Goal: Task Accomplishment & Management: Use online tool/utility

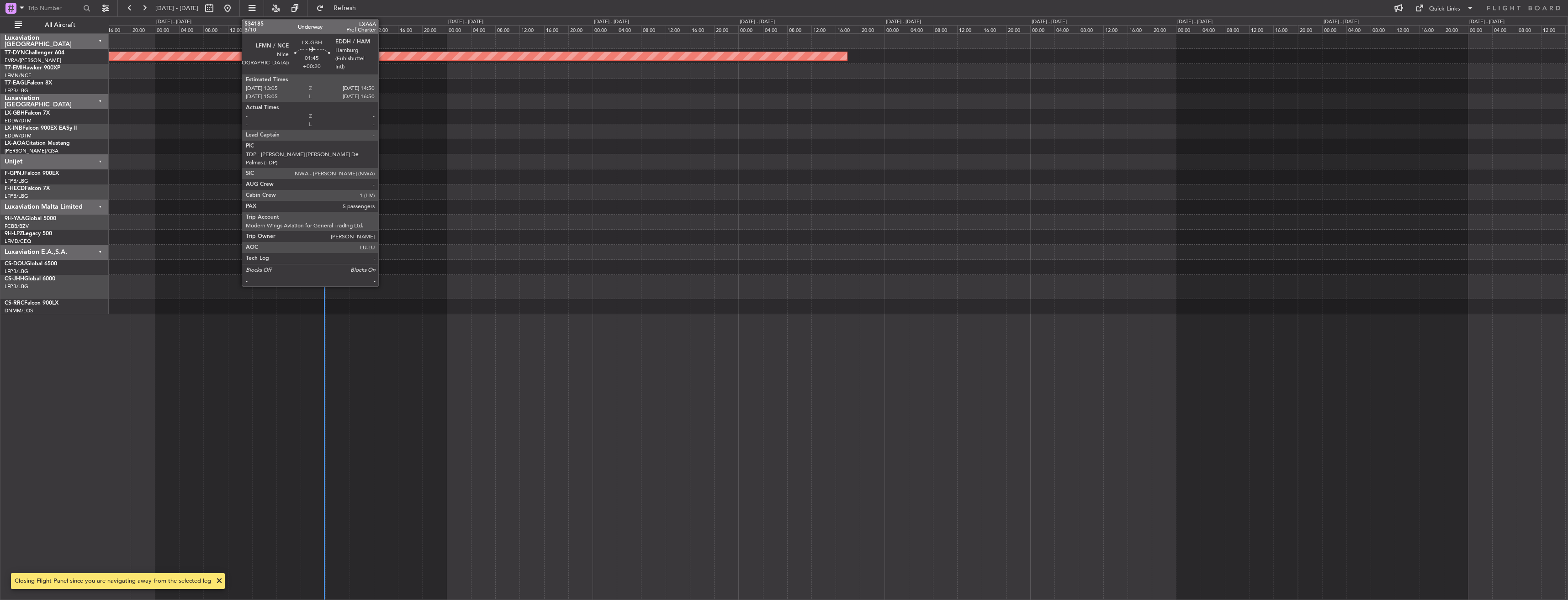
click at [542, 323] on div "Planned Maint [GEOGRAPHIC_DATA]-[GEOGRAPHIC_DATA]" at bounding box center [838, 316] width 1459 height 567
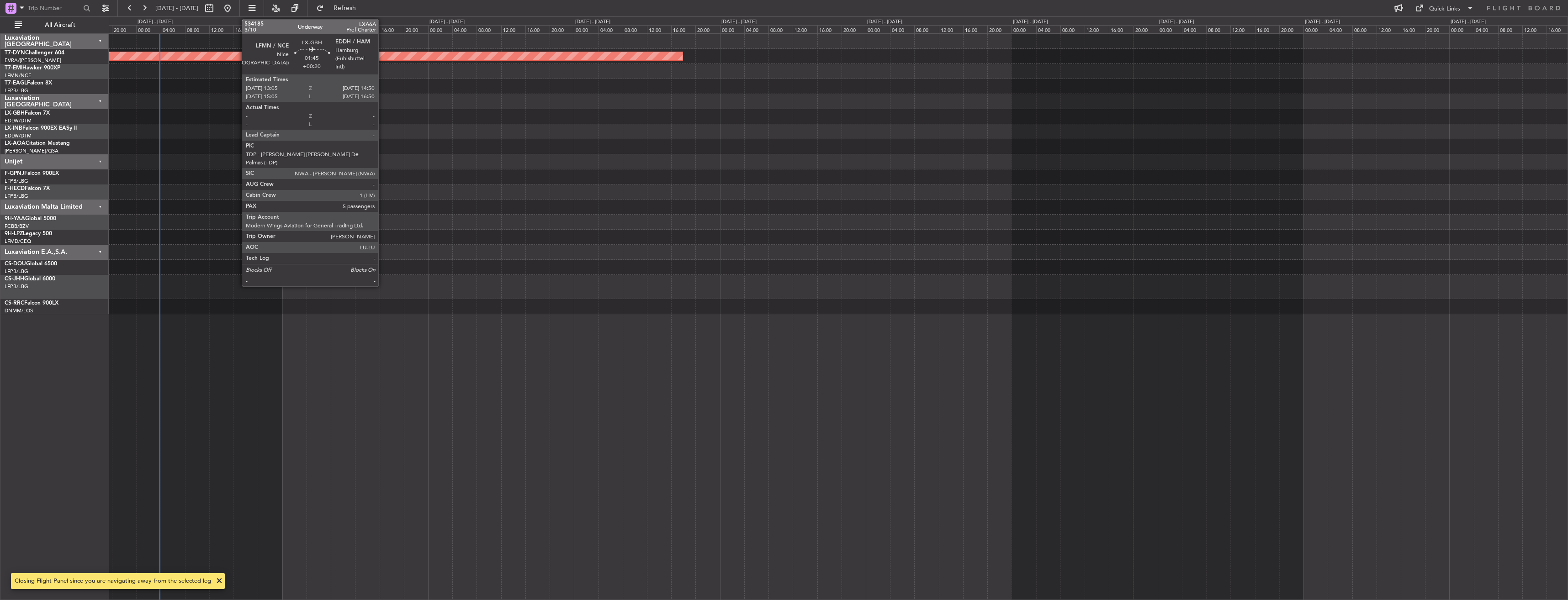
click at [699, 327] on div "Planned Maint [GEOGRAPHIC_DATA]-[GEOGRAPHIC_DATA]" at bounding box center [838, 316] width 1459 height 567
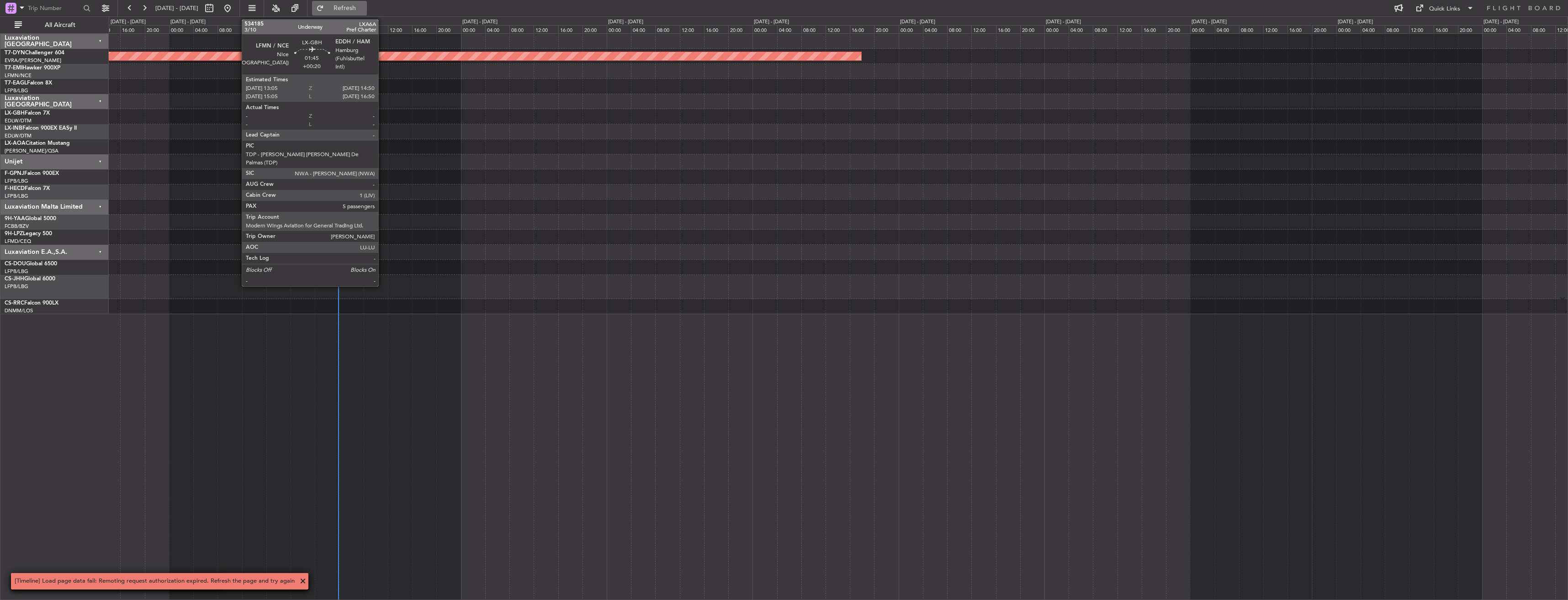
click at [362, 7] on span "Refresh" at bounding box center [345, 8] width 38 height 7
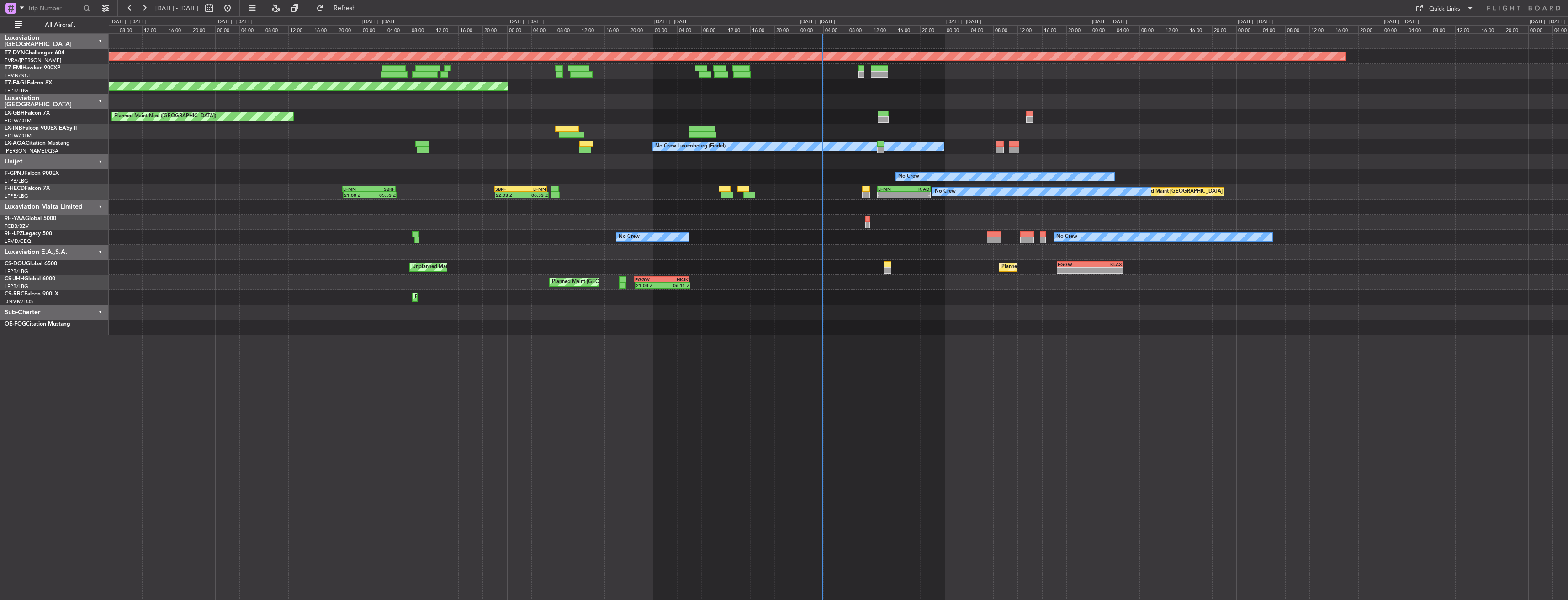
click at [428, 339] on div "Planned Maint [GEOGRAPHIC_DATA]-[GEOGRAPHIC_DATA] Planned Maint [US_STATE] ([GE…" at bounding box center [838, 316] width 1459 height 567
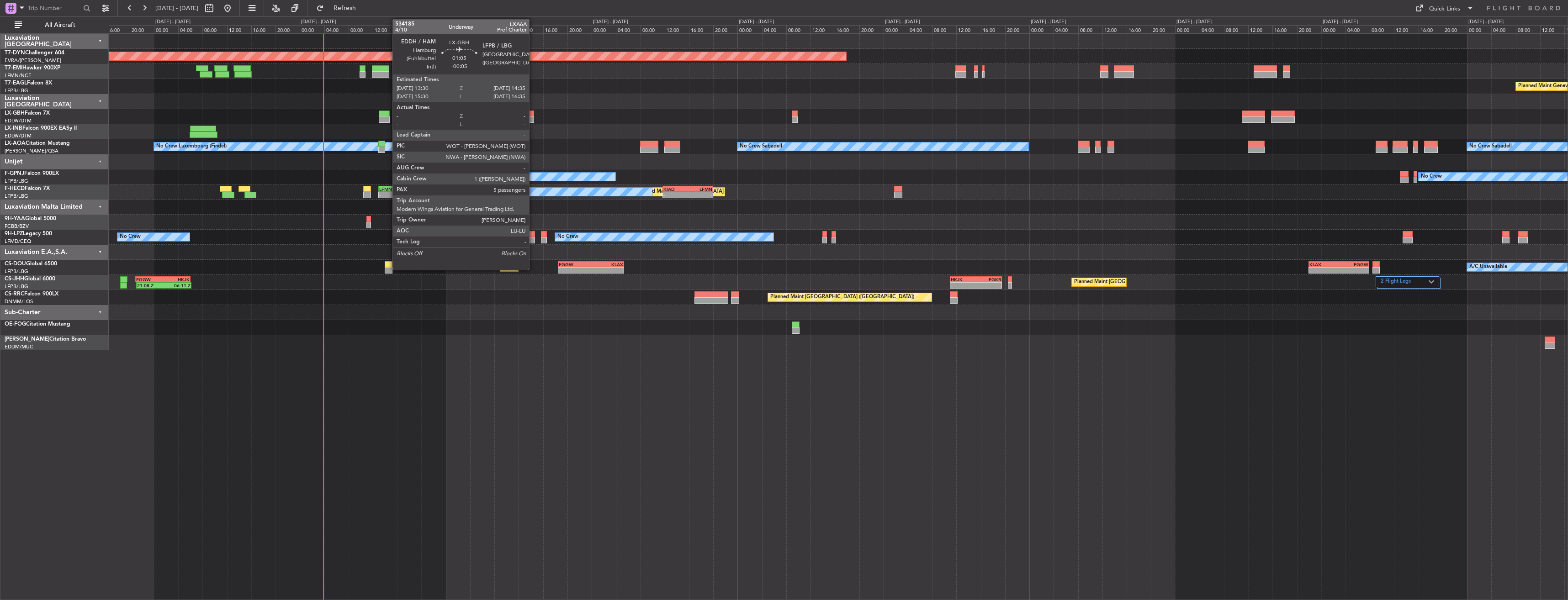
click at [533, 114] on div at bounding box center [530, 114] width 7 height 7
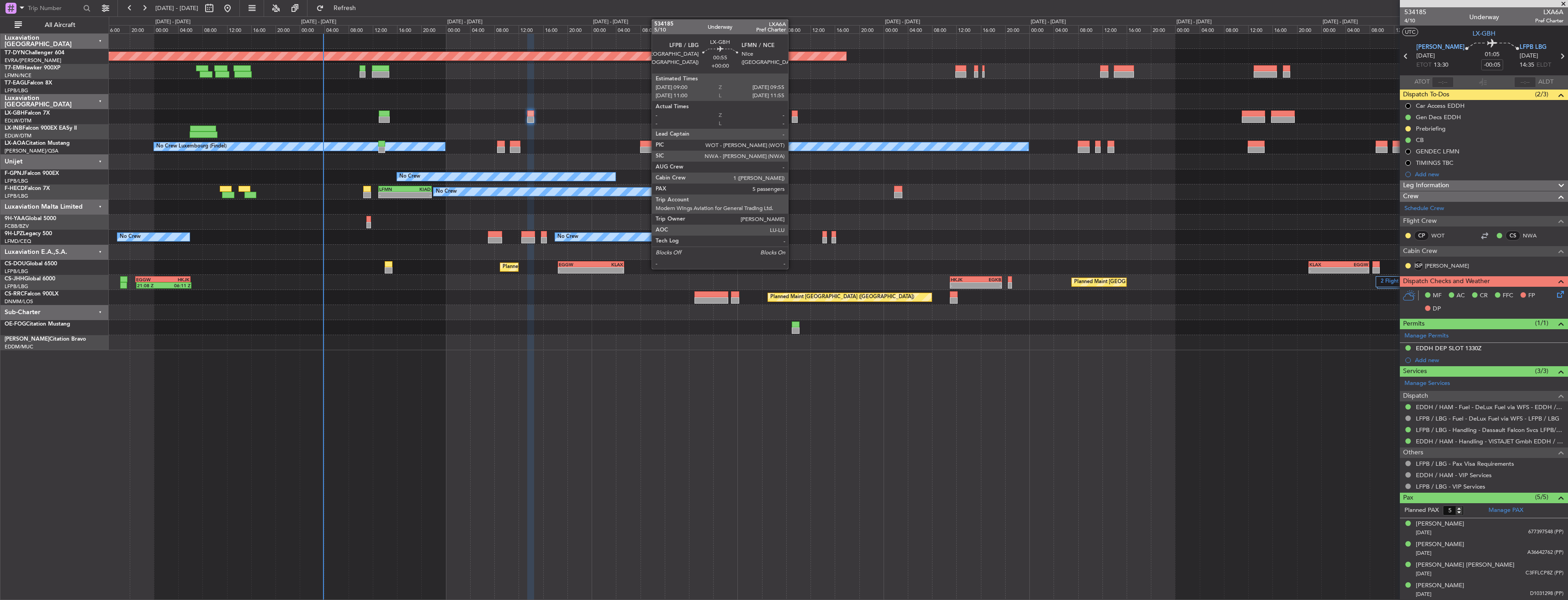
click at [793, 114] on div at bounding box center [795, 114] width 6 height 7
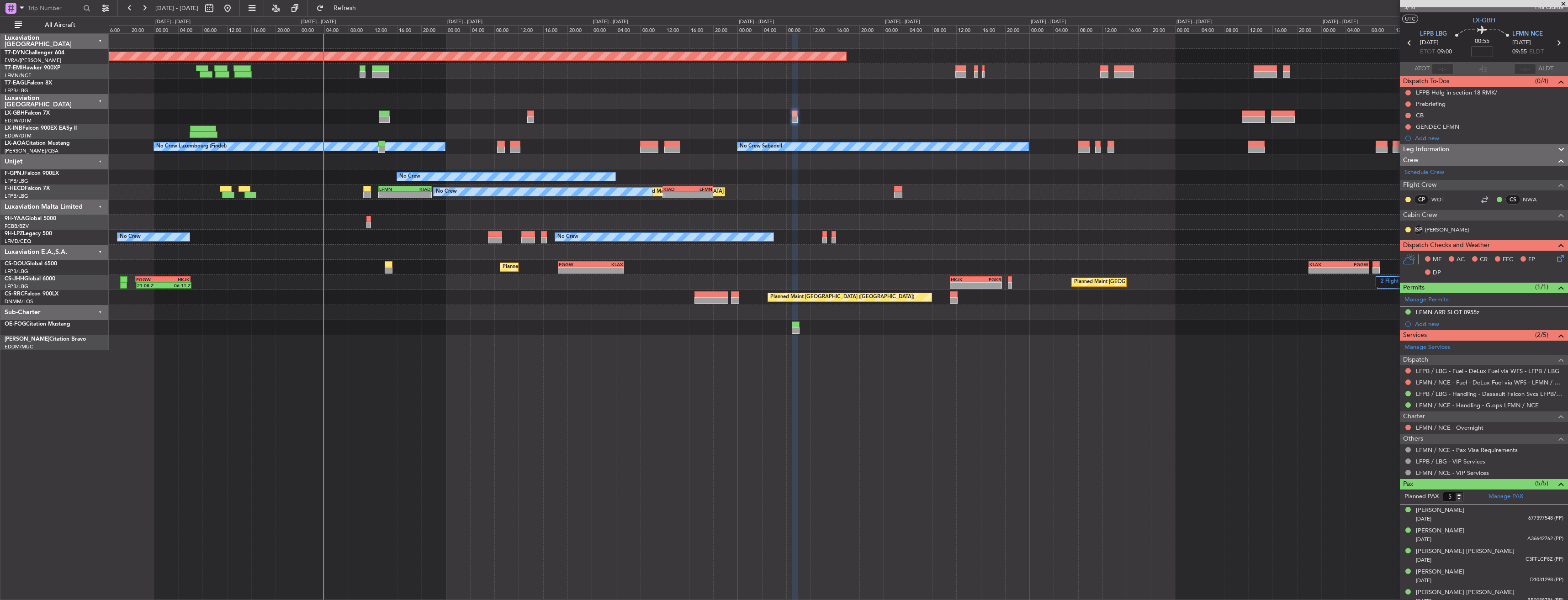
scroll to position [20, 0]
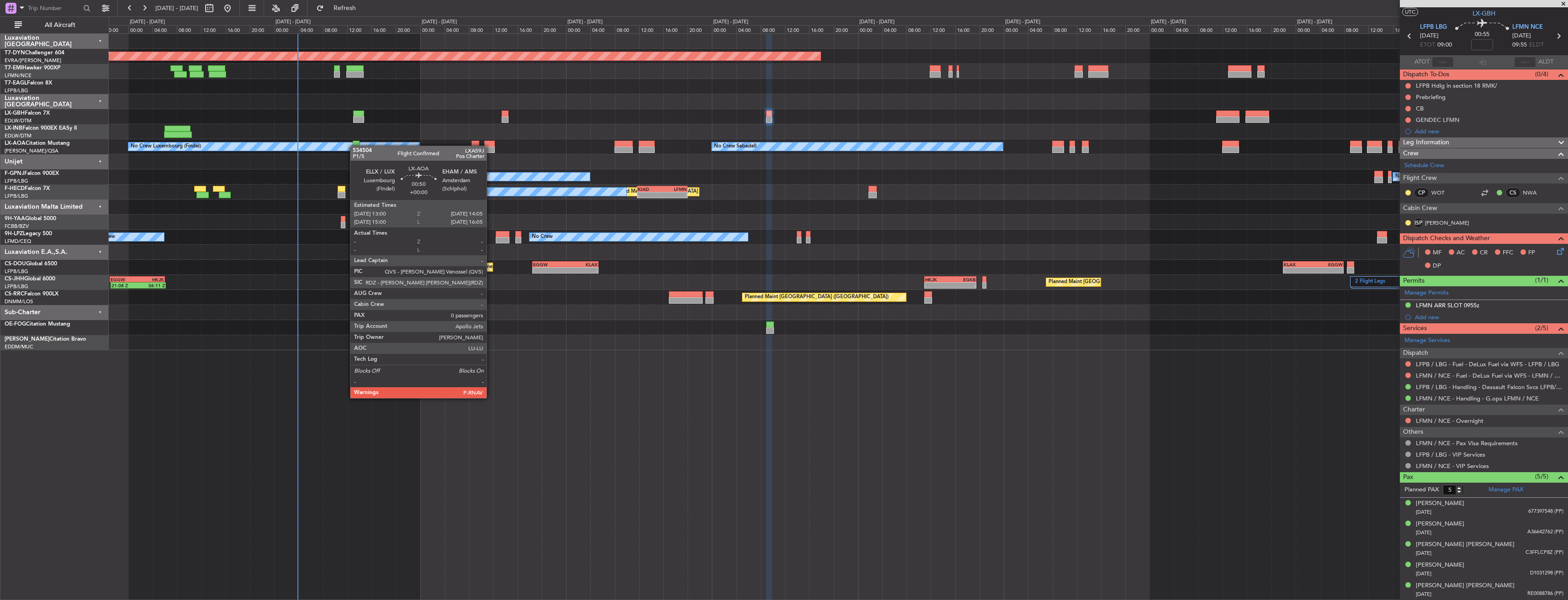
click at [354, 145] on div at bounding box center [355, 144] width 7 height 7
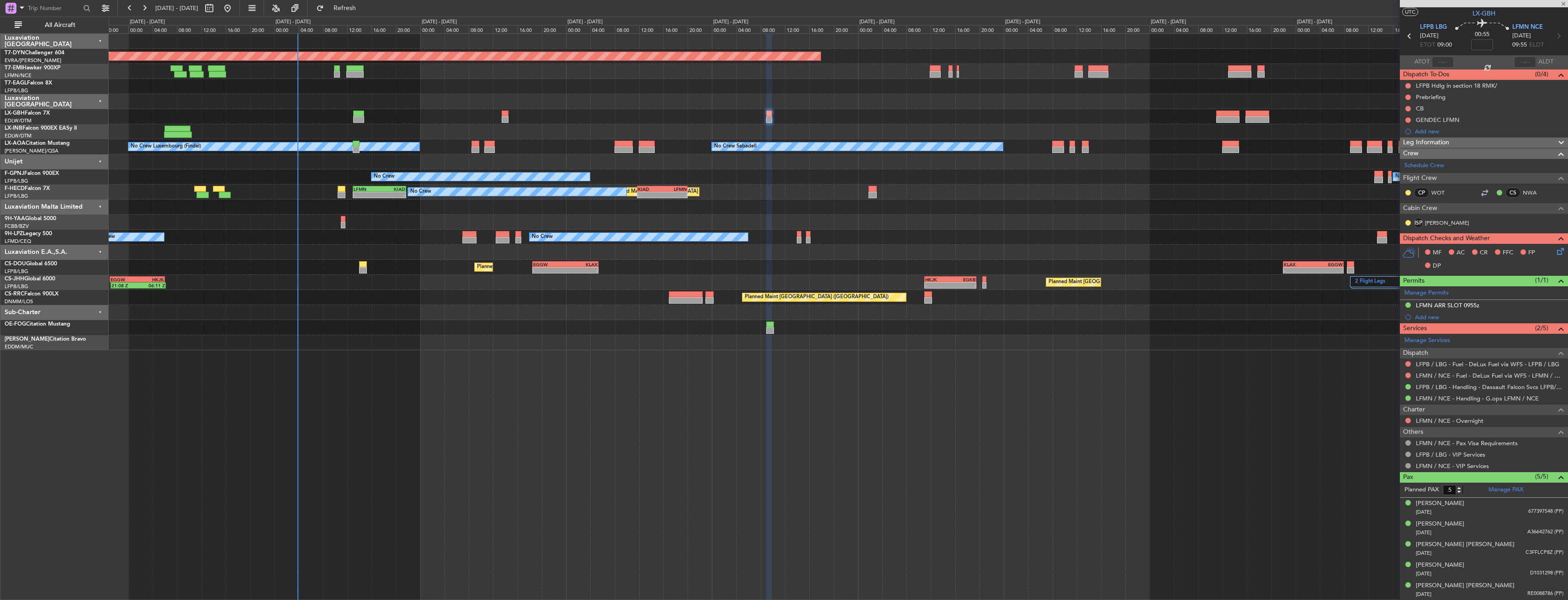
type input "0"
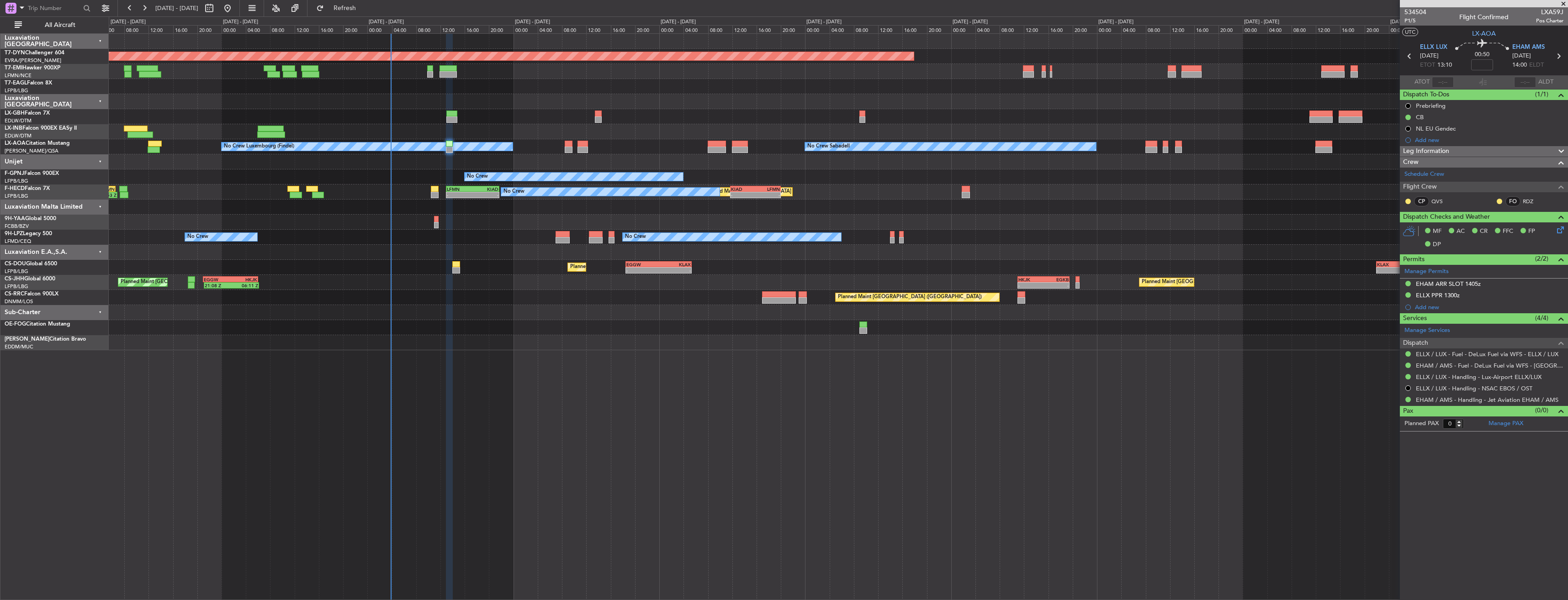
click at [595, 127] on div at bounding box center [838, 131] width 1459 height 15
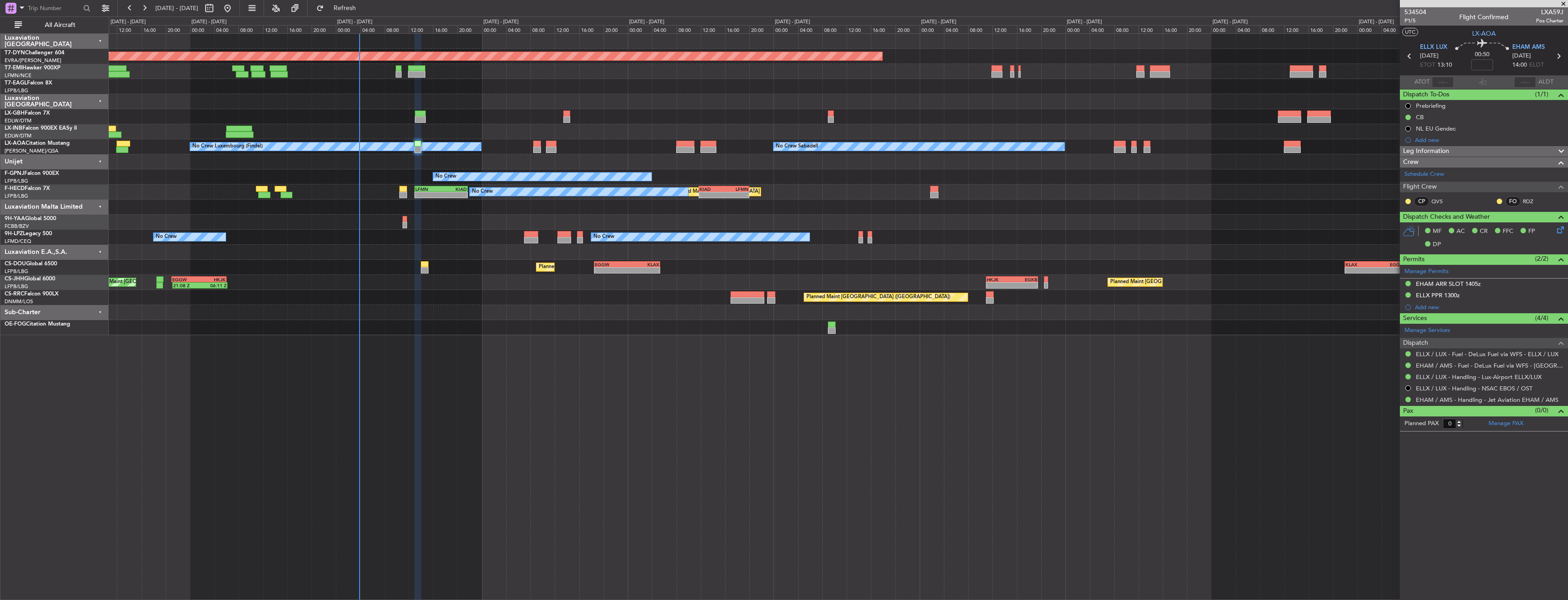
click at [572, 158] on div at bounding box center [838, 162] width 1459 height 15
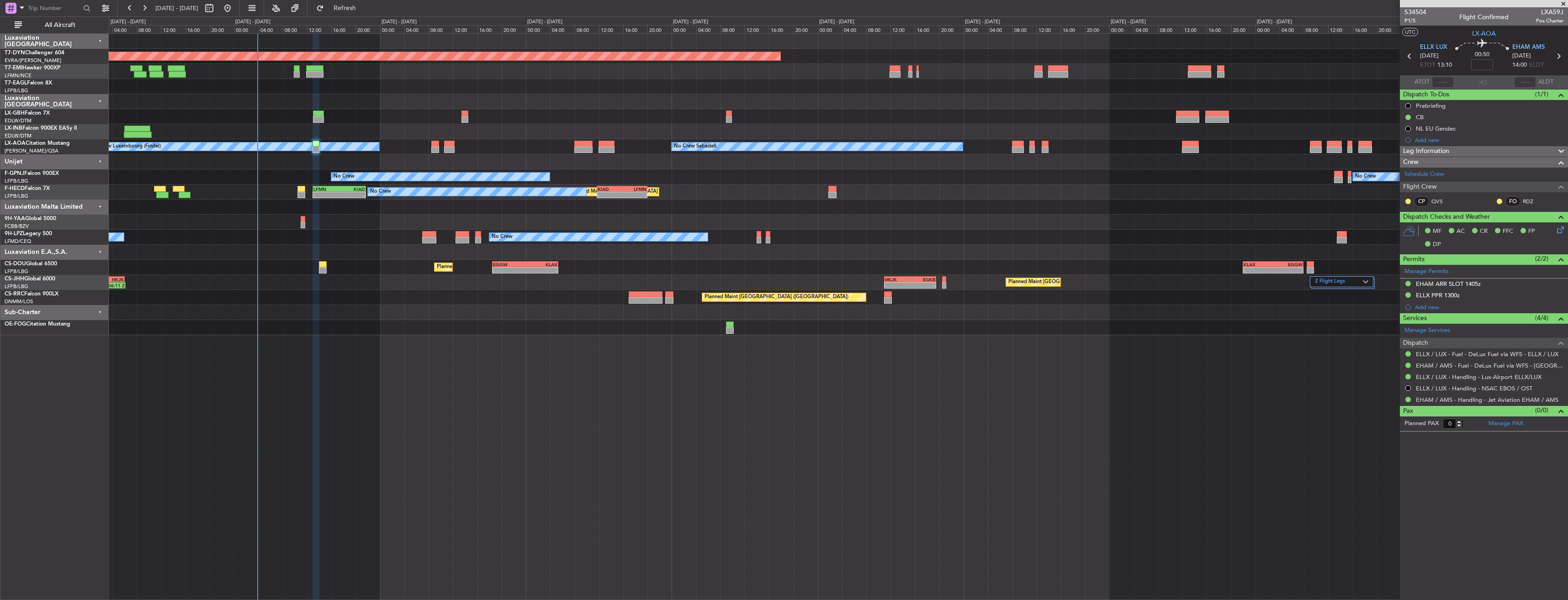
click at [342, 136] on div at bounding box center [838, 131] width 1459 height 15
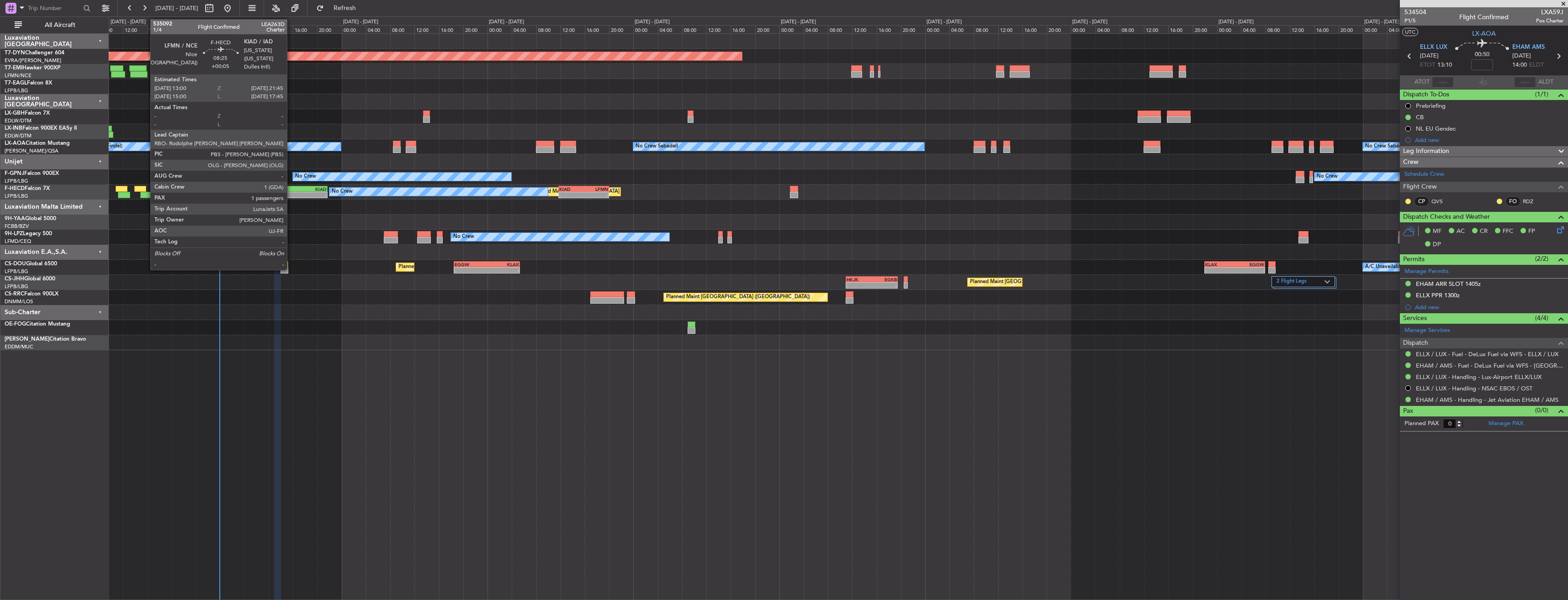
click at [291, 187] on div "LFMN" at bounding box center [288, 189] width 26 height 5
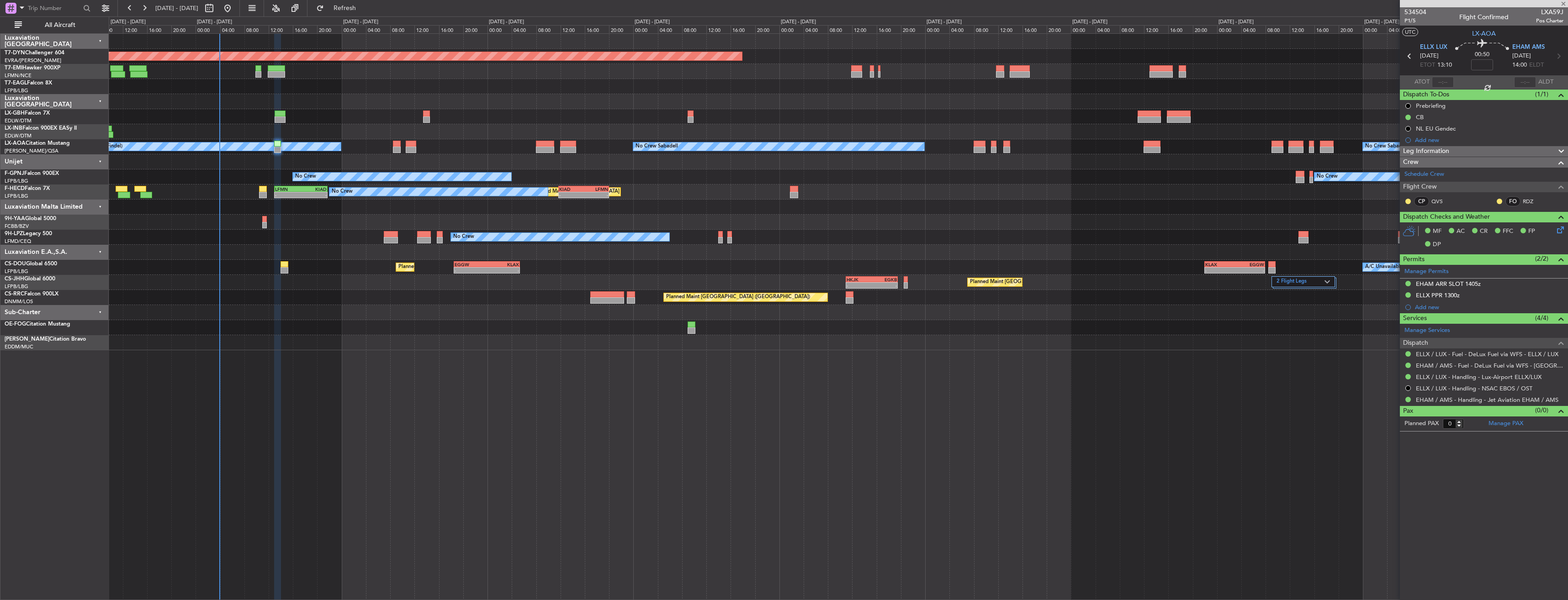
type input "+00:05"
type input "1"
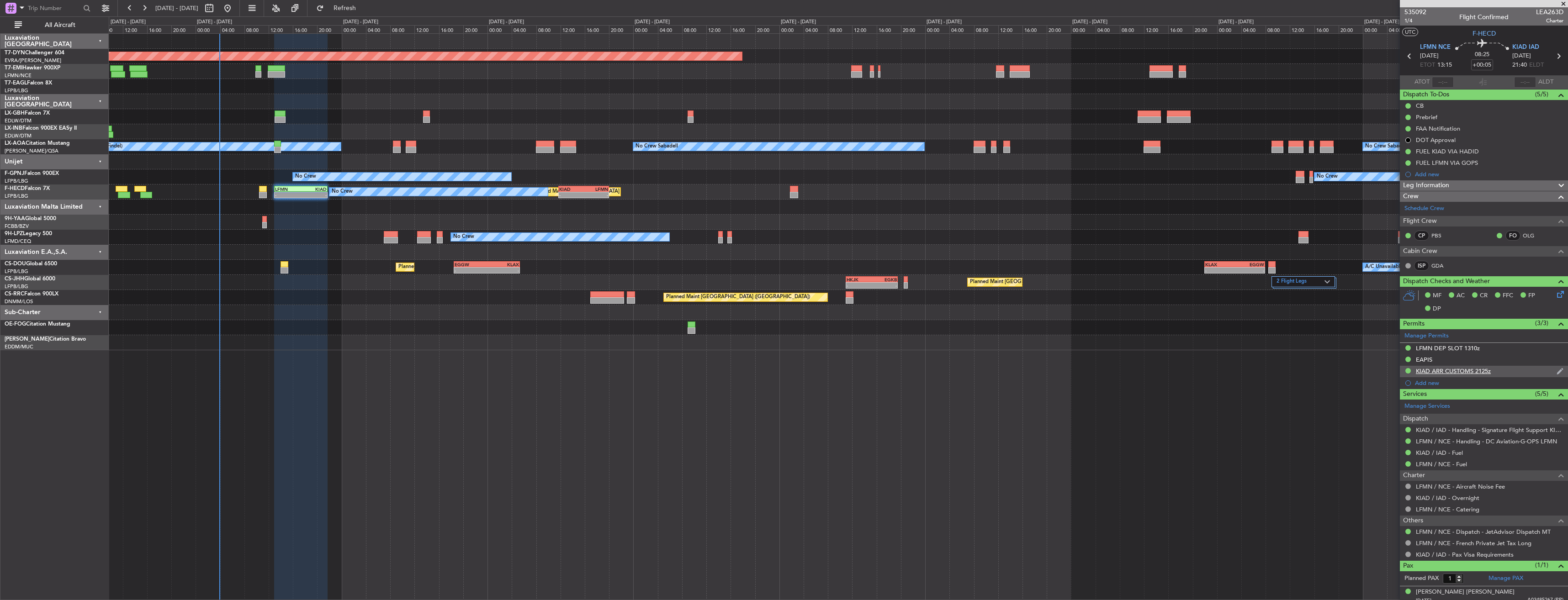
scroll to position [7, 0]
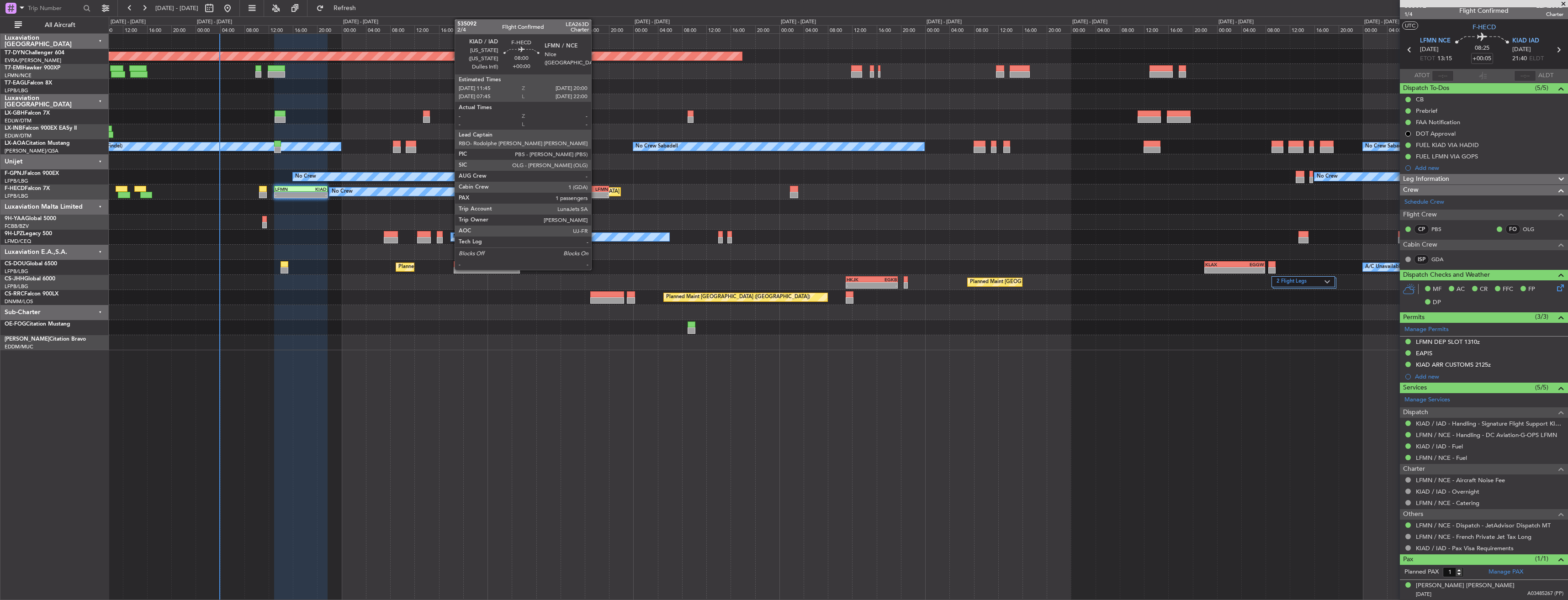
click at [595, 188] on div "LFMN" at bounding box center [596, 189] width 24 height 5
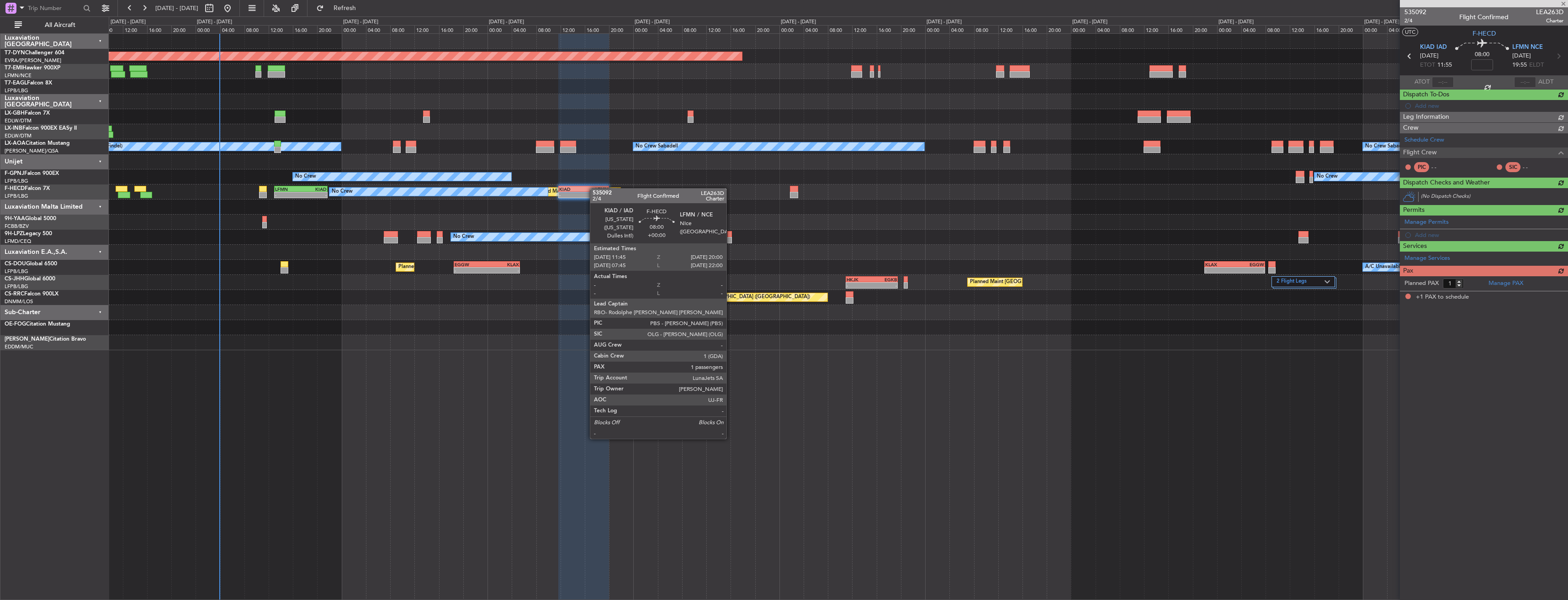
scroll to position [0, 0]
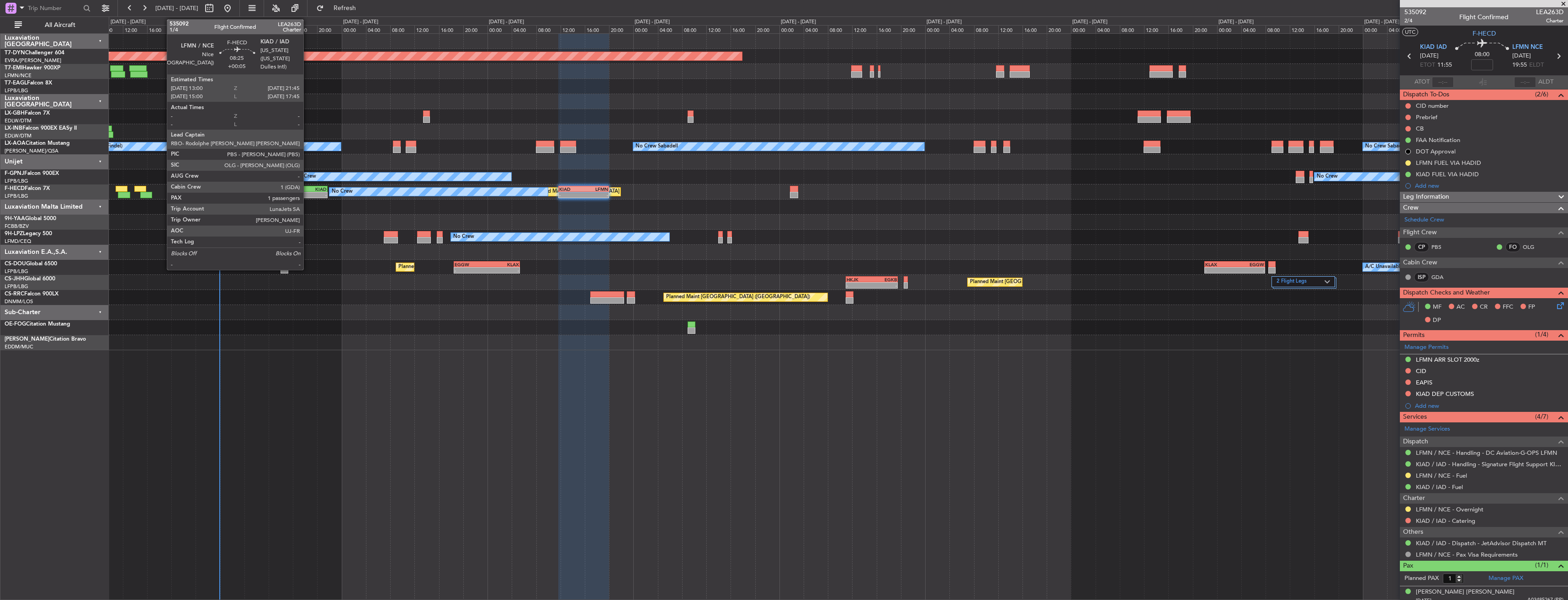
click at [307, 189] on div "KIAD" at bounding box center [314, 189] width 26 height 5
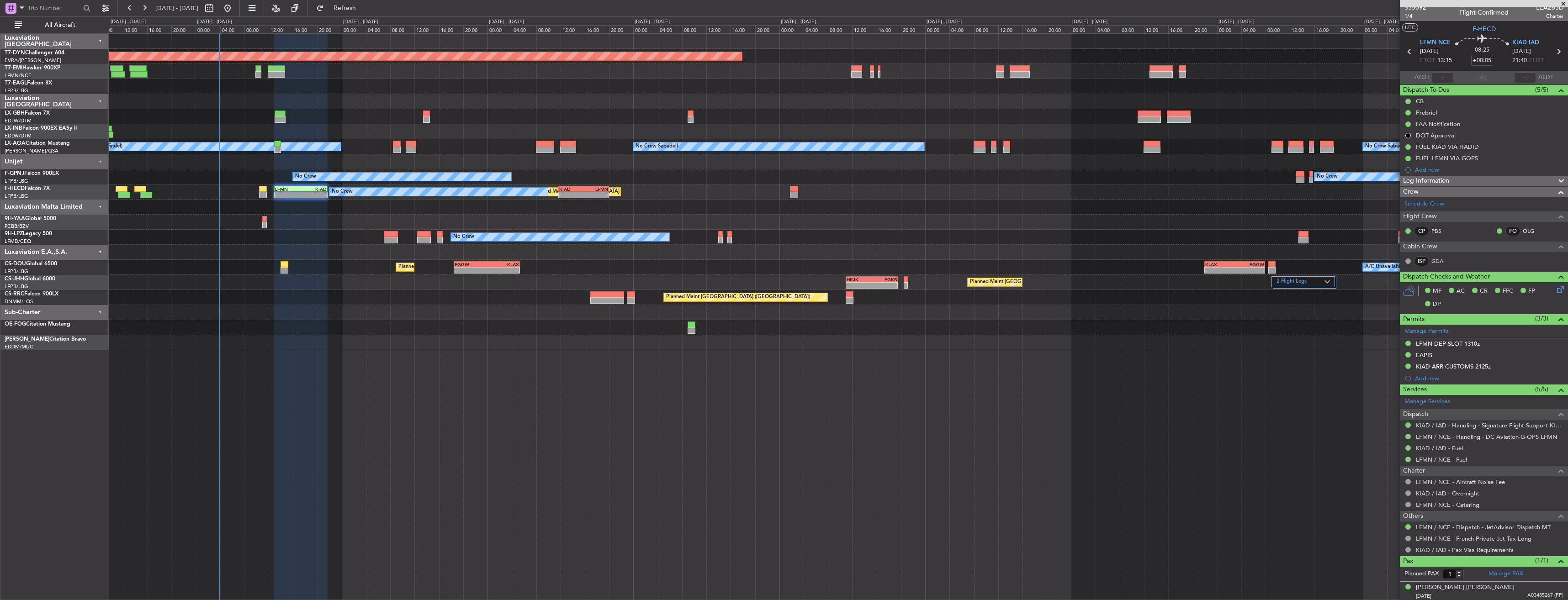
scroll to position [7, 0]
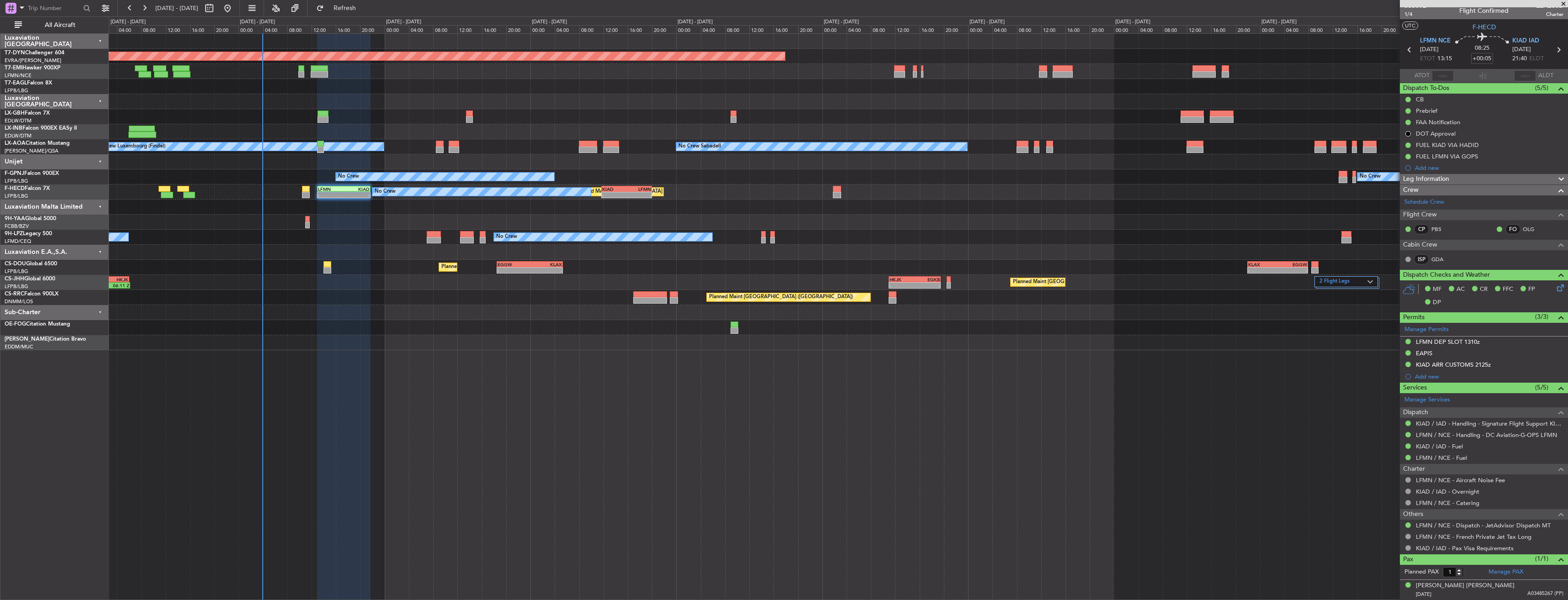
click at [355, 217] on div at bounding box center [838, 222] width 1459 height 15
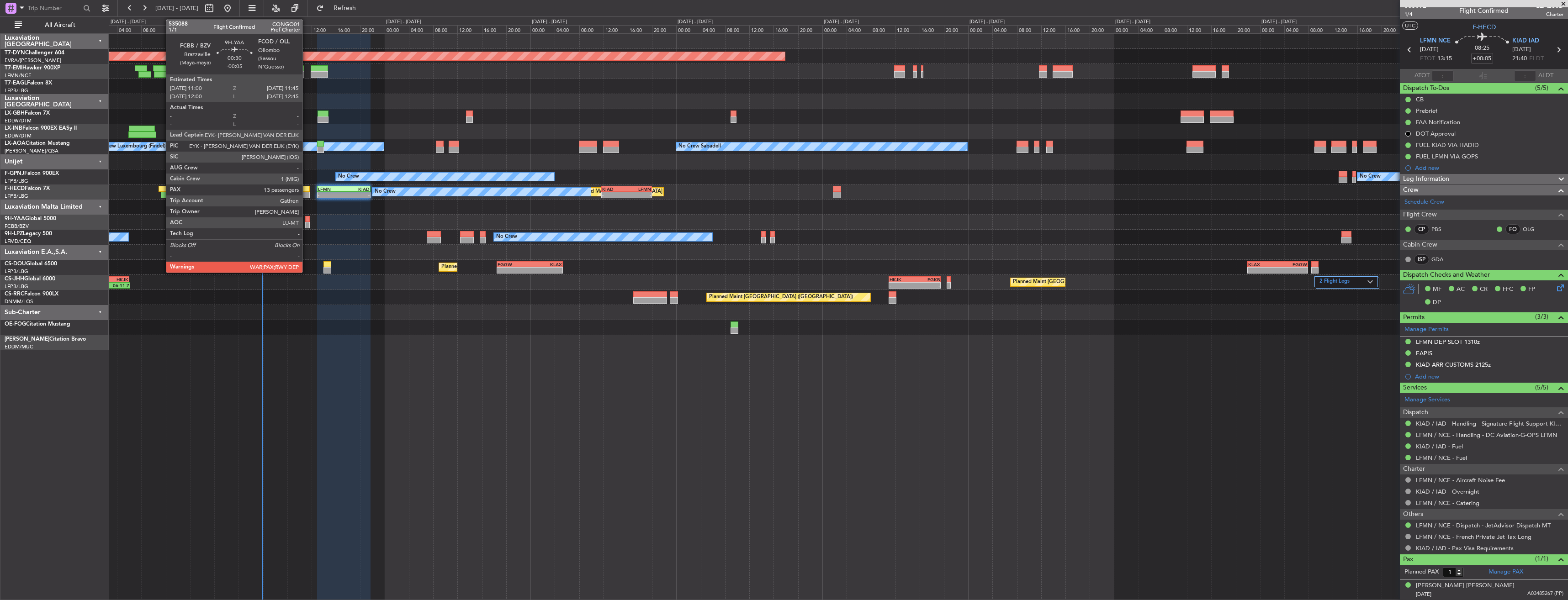
click at [307, 218] on div at bounding box center [307, 219] width 5 height 7
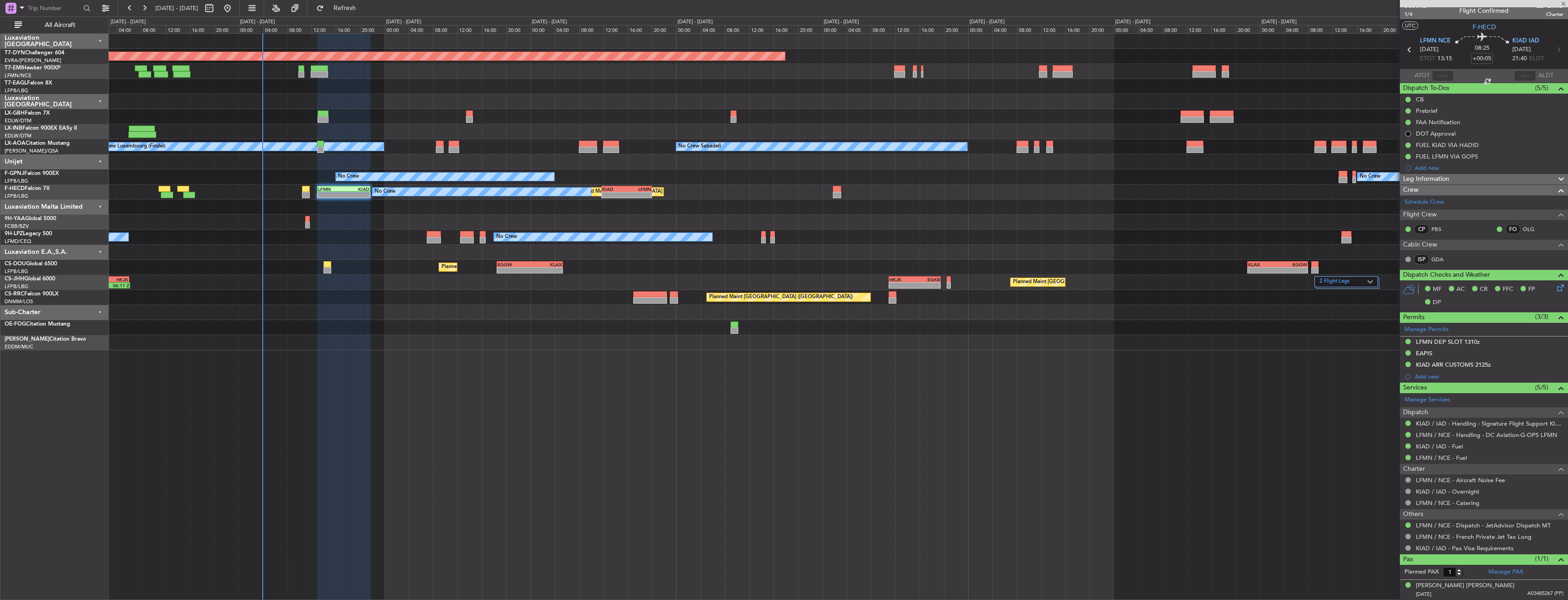
type input "-00:05"
type input "13"
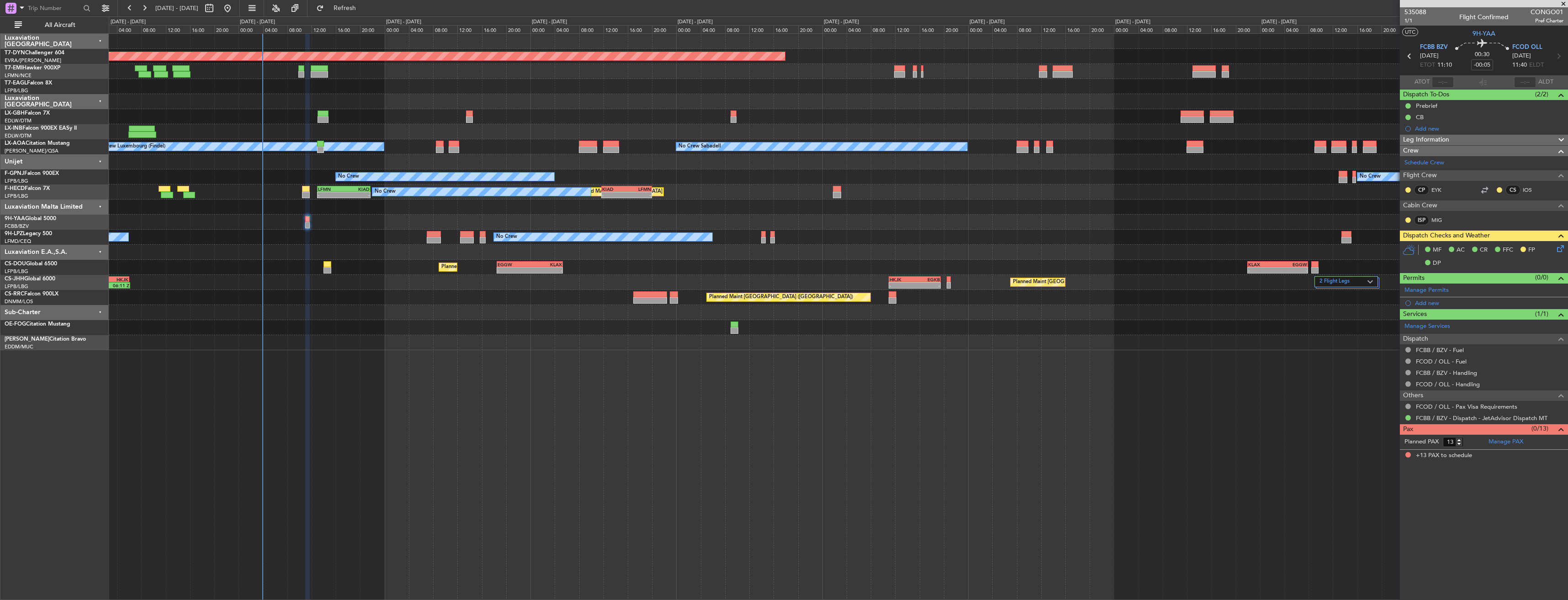
click at [468, 221] on div "Planned Maint Basel-Mulhouse Planned Maint Geneva (Cointrin) Planned Maint New …" at bounding box center [838, 192] width 1459 height 316
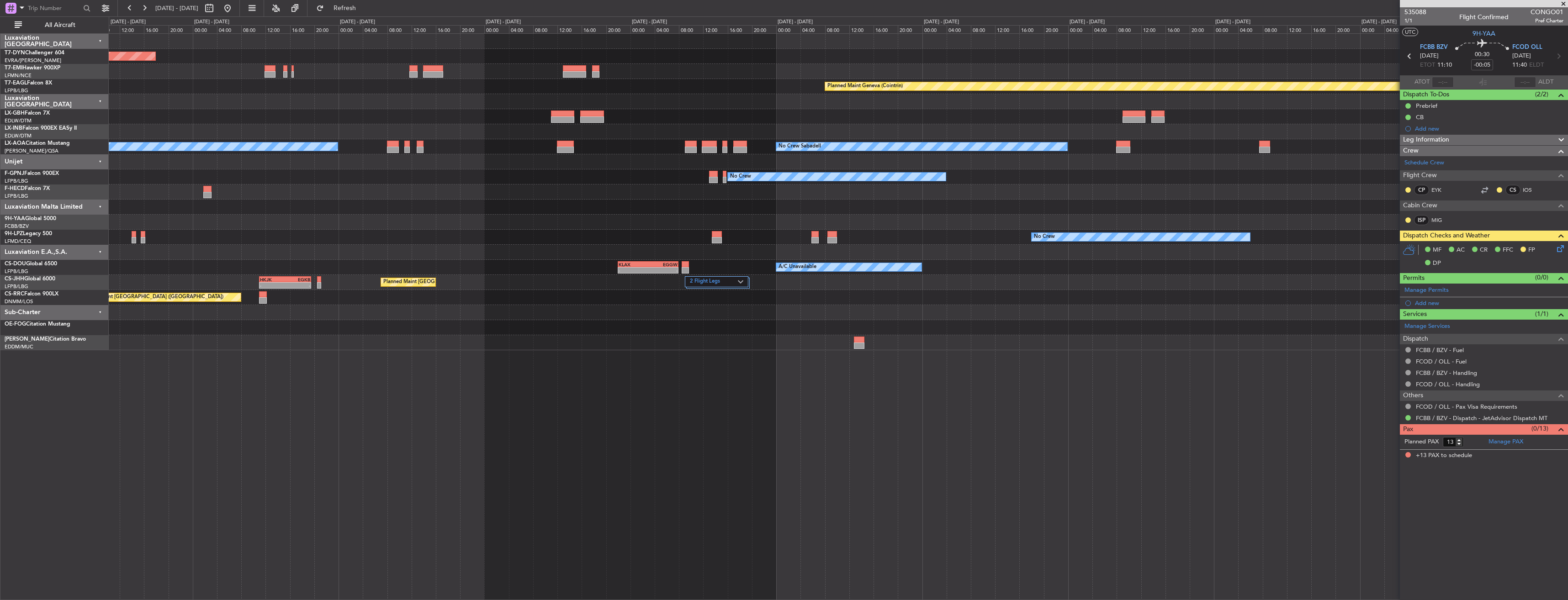
click at [740, 215] on div at bounding box center [838, 222] width 1459 height 15
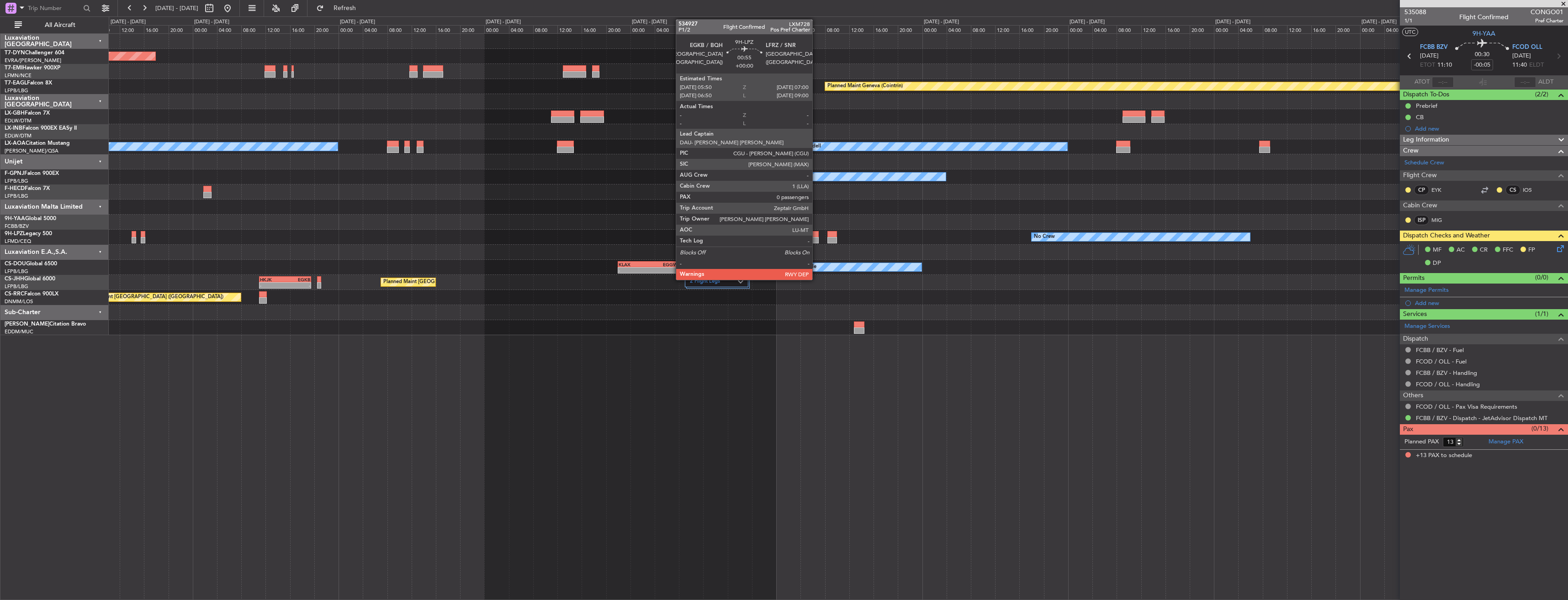
click at [816, 237] on div at bounding box center [815, 234] width 7 height 7
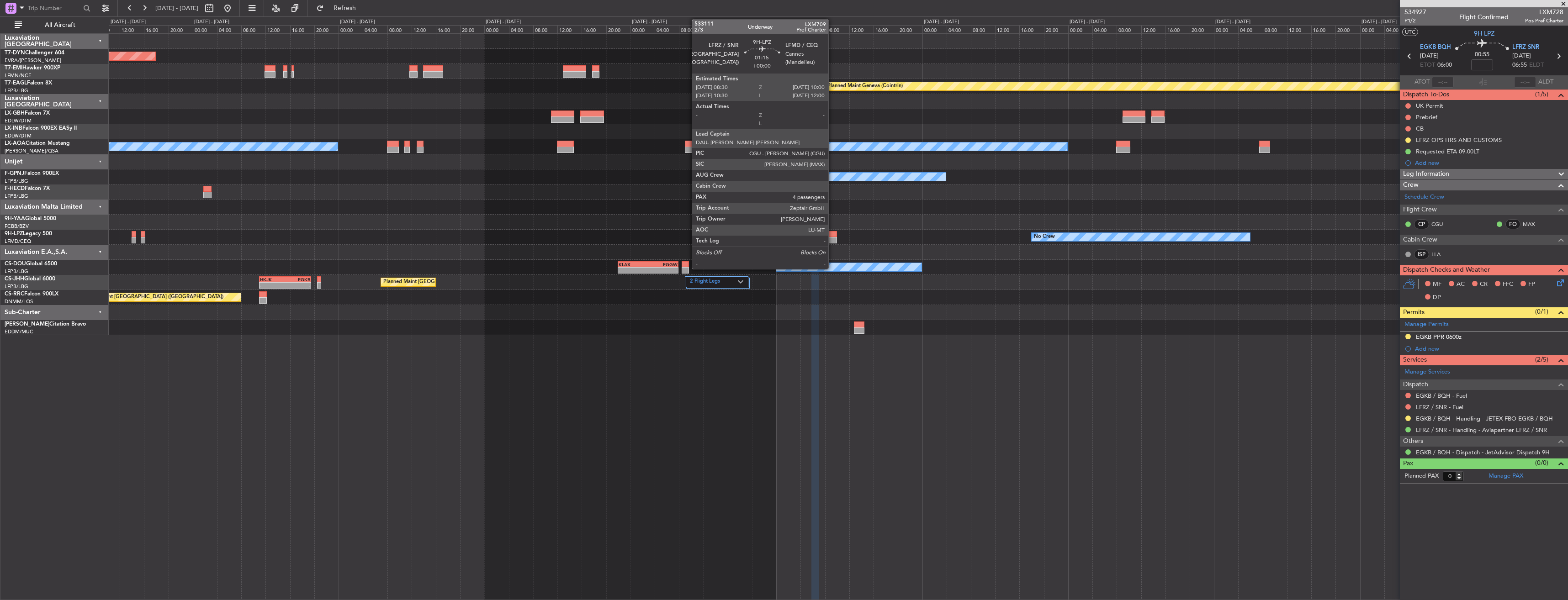
click at [833, 237] on div at bounding box center [831, 240] width 9 height 7
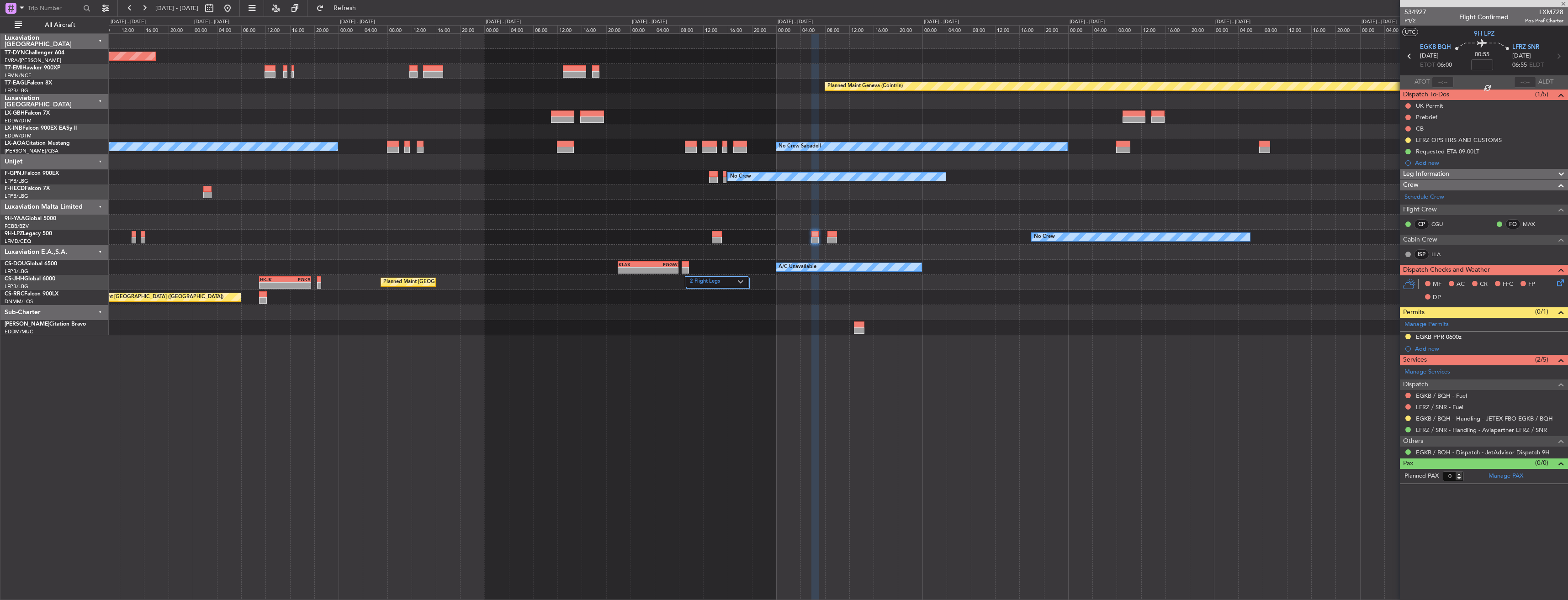
type input "4"
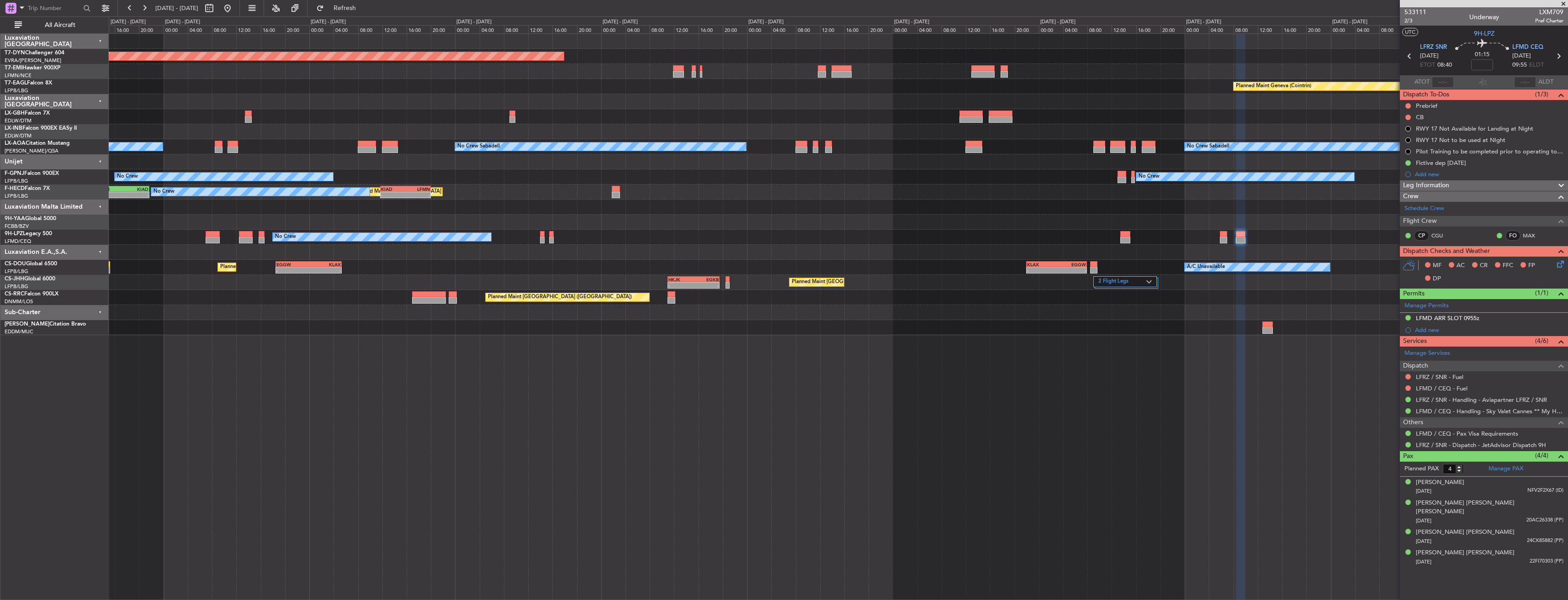
click at [1065, 229] on div at bounding box center [838, 222] width 1459 height 15
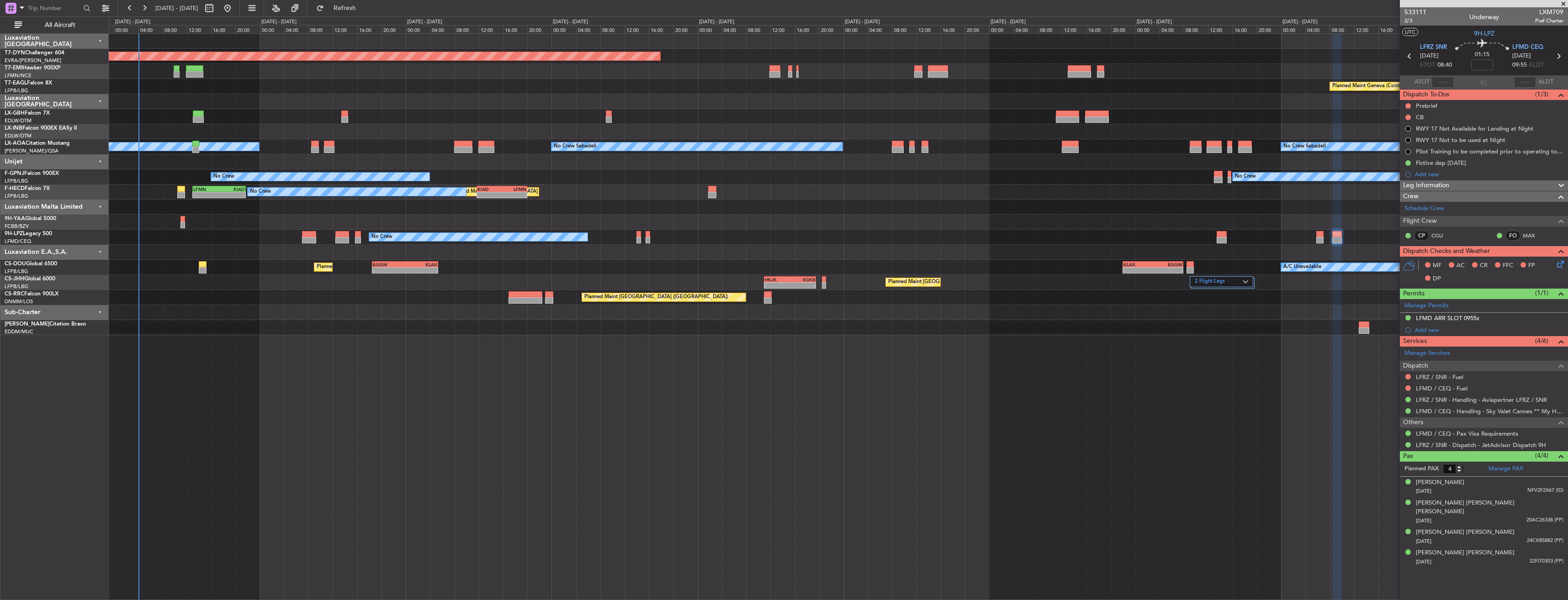
click at [990, 237] on div "No Crew No Crew No Crew" at bounding box center [838, 237] width 1459 height 15
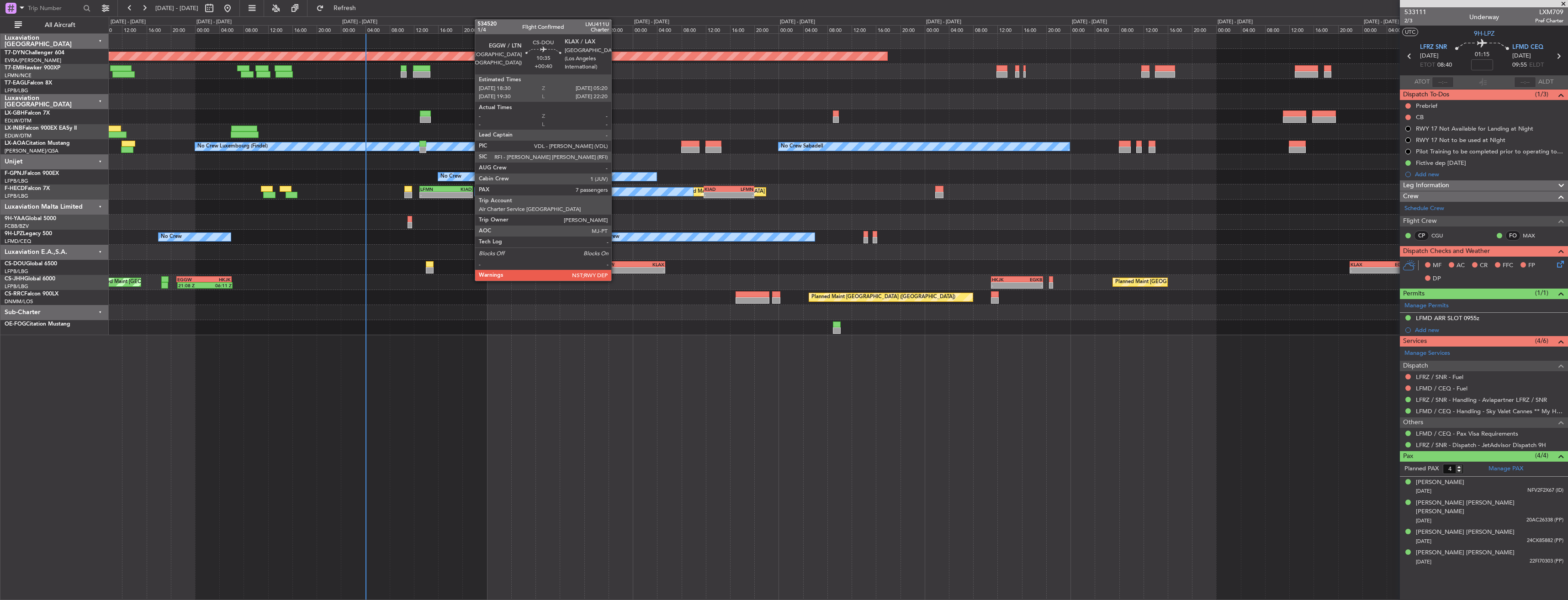
click at [615, 267] on div "- -" at bounding box center [632, 270] width 66 height 7
type input "+00:40"
type input "7"
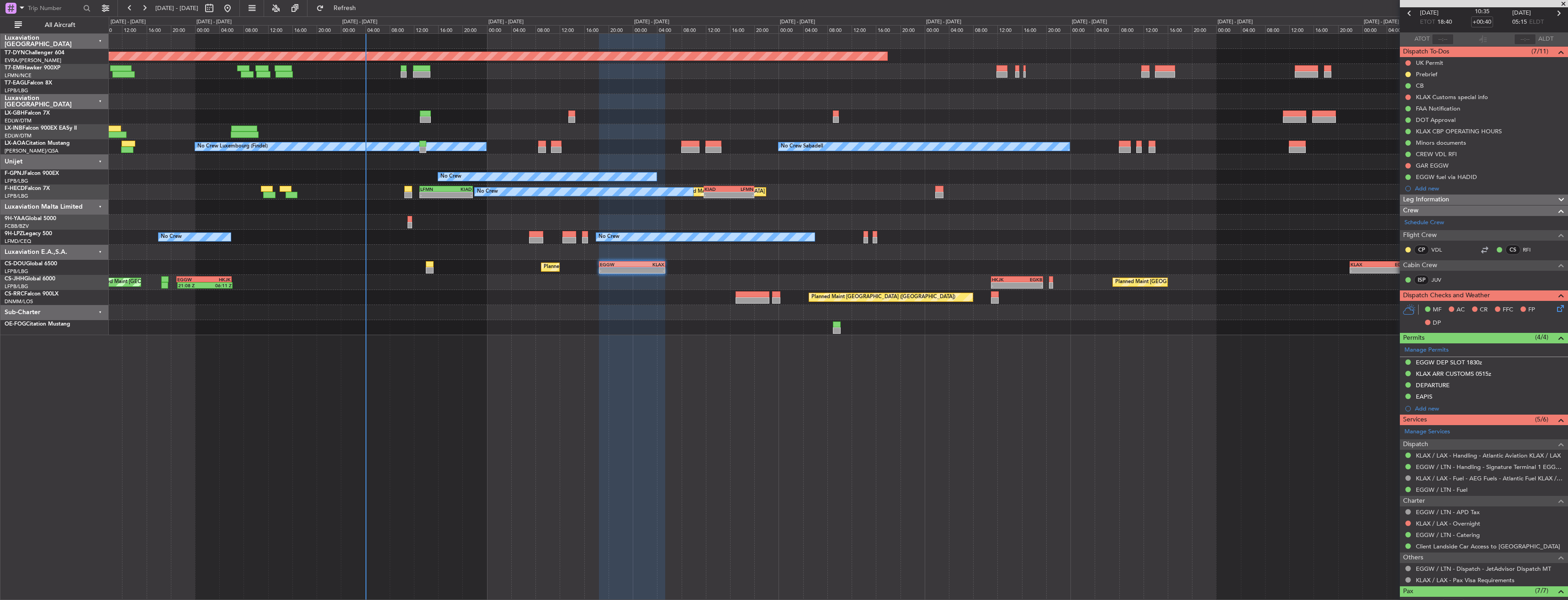
scroll to position [16, 0]
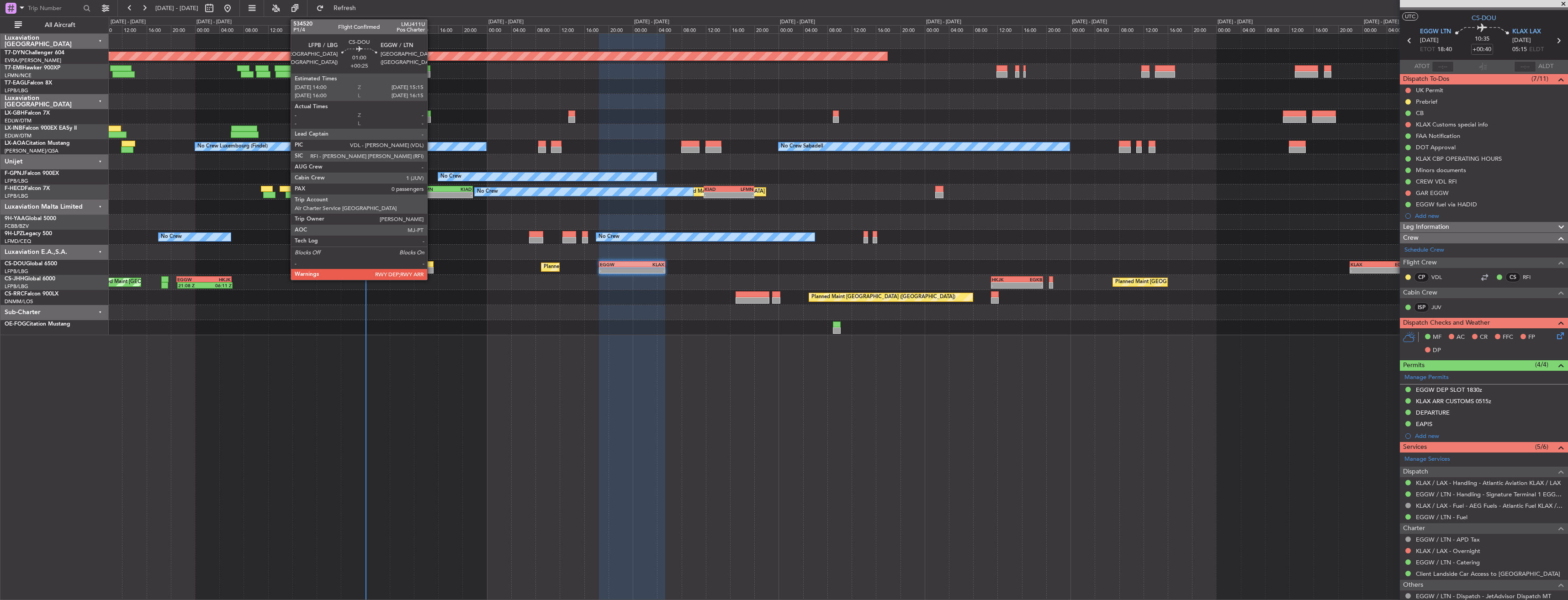
click at [432, 263] on div at bounding box center [430, 264] width 8 height 7
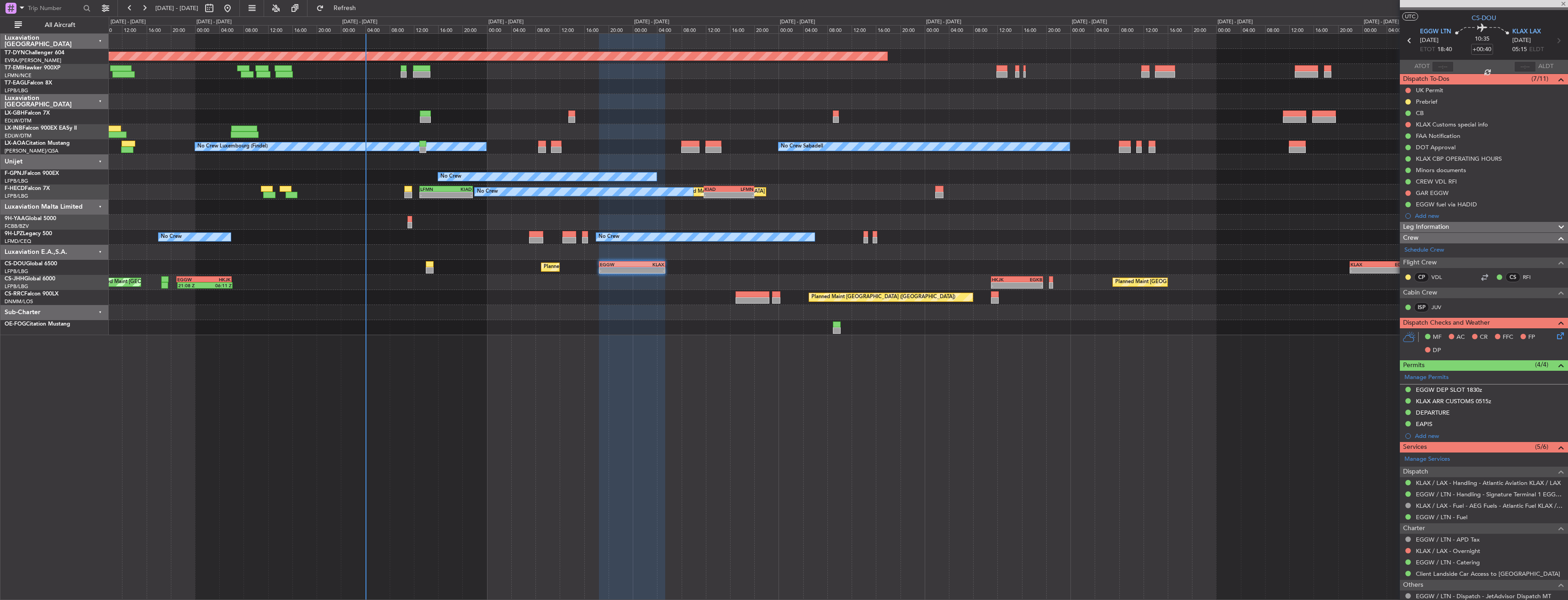
type input "+00:25"
type input "0"
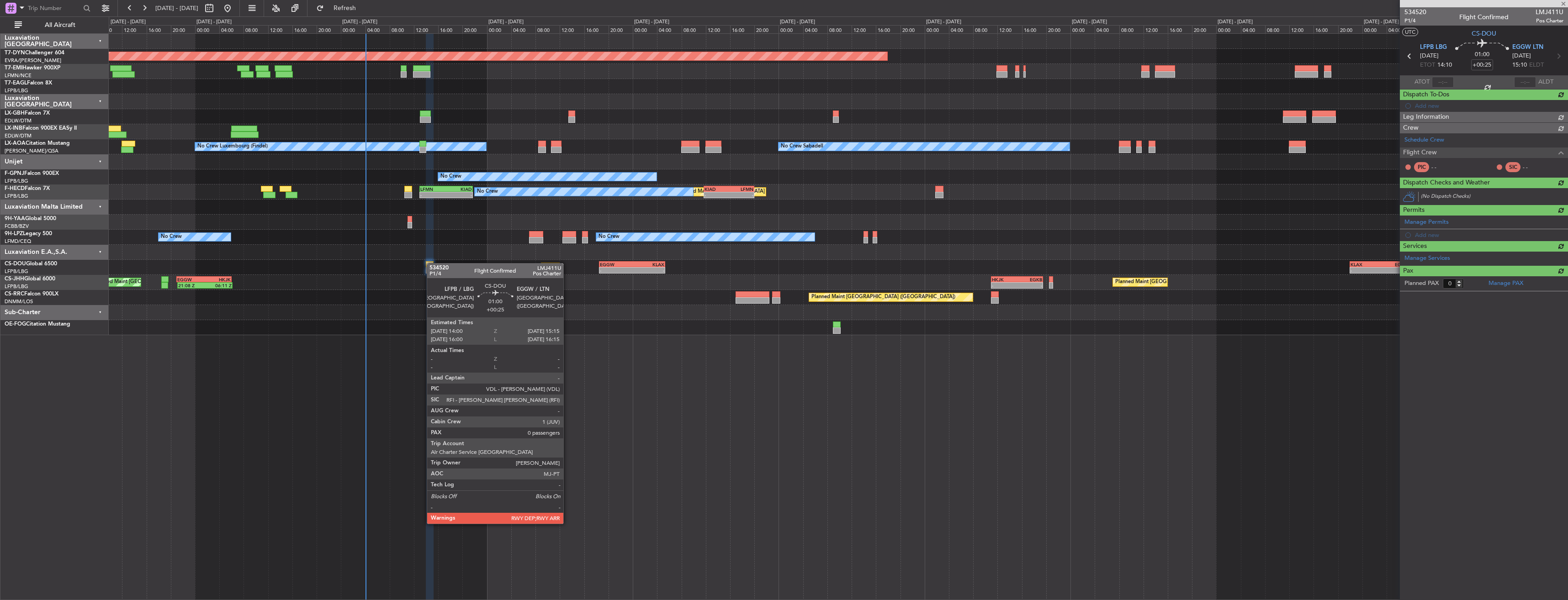
scroll to position [0, 0]
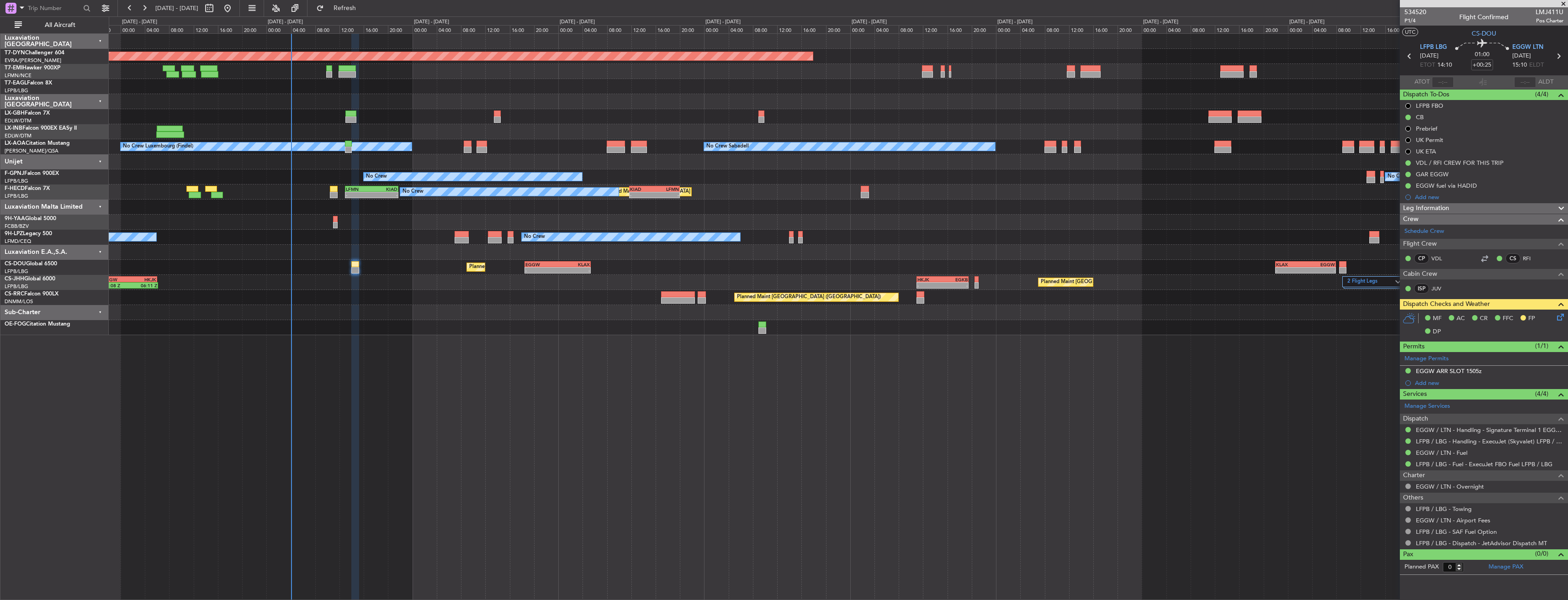
click at [348, 293] on div "Planned Maint Paris (Le Bourget) Planned Maint Lagos (Murtala Muhammed)" at bounding box center [838, 298] width 1459 height 15
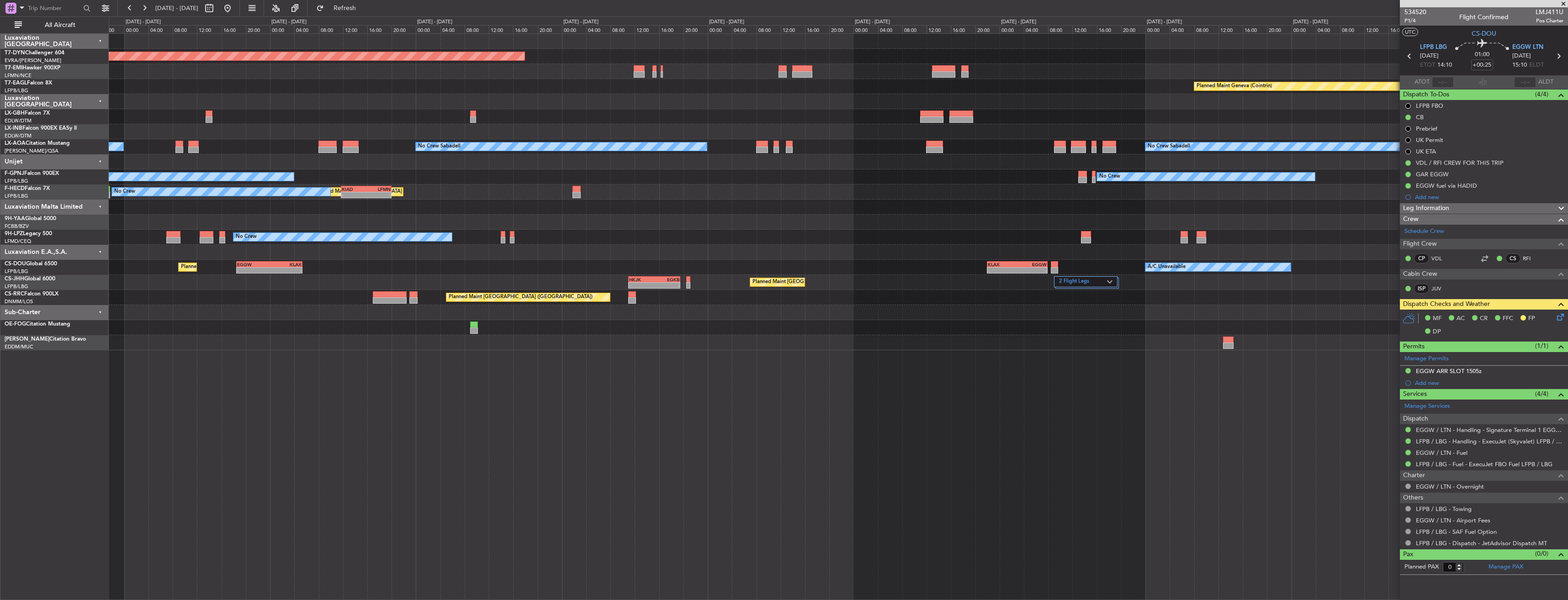
click at [913, 299] on div "Planned Maint [GEOGRAPHIC_DATA] ([GEOGRAPHIC_DATA])" at bounding box center [838, 298] width 1459 height 15
click at [1102, 281] on label "2 Flight Legs" at bounding box center [1083, 282] width 48 height 8
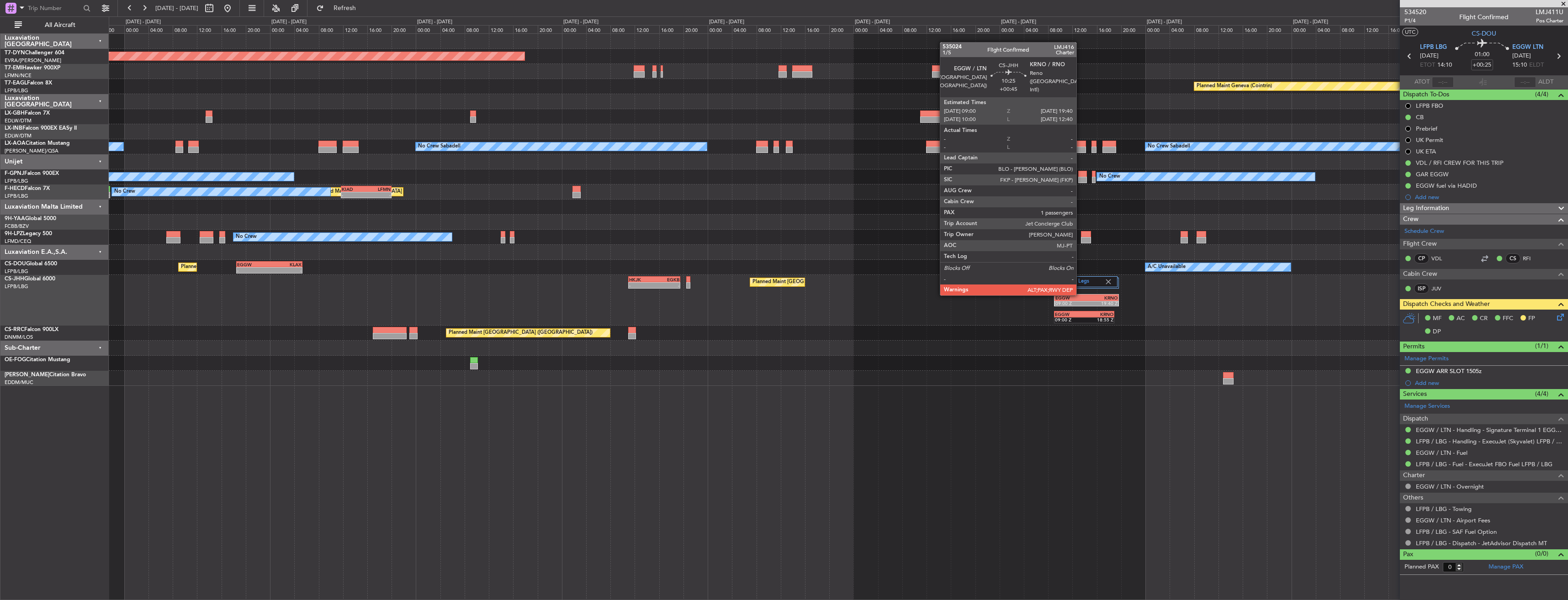
click at [1080, 295] on div "EGGW 09:00 Z KRNO 19:40 Z" at bounding box center [1086, 298] width 64 height 7
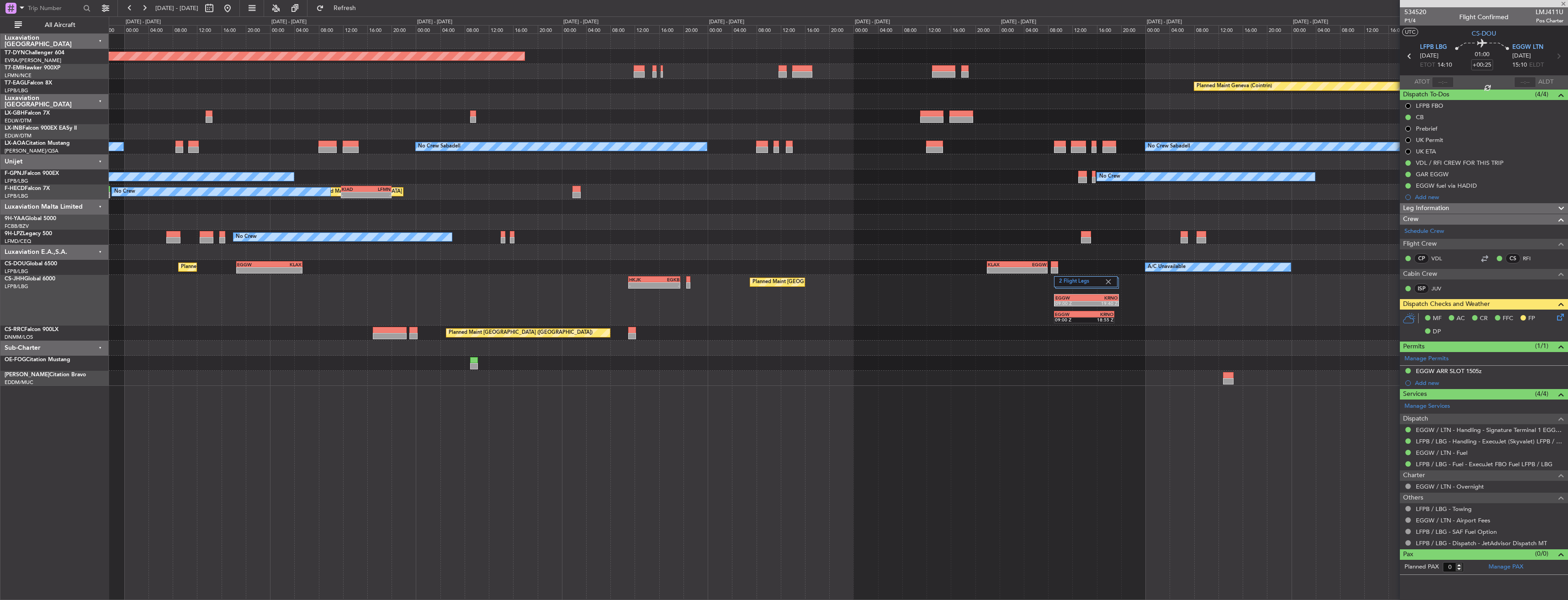
type input "+00:45"
type input "10"
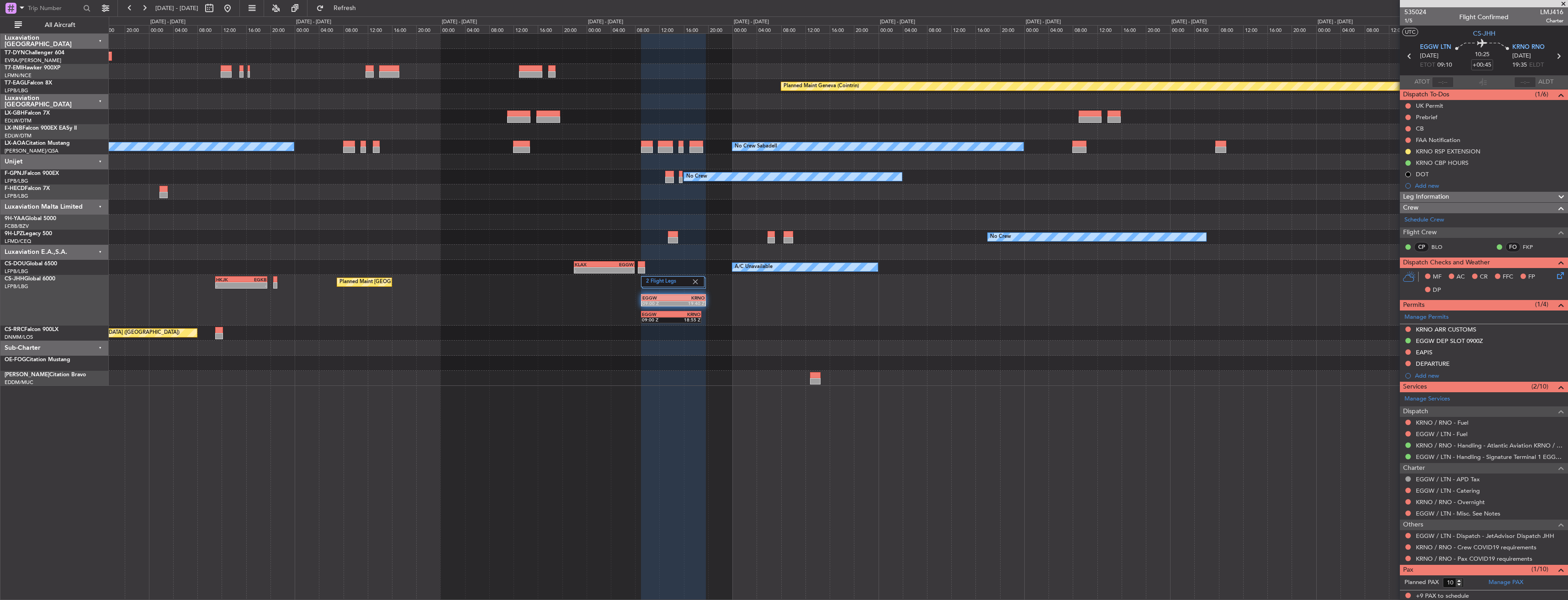
click at [805, 310] on div "2 Flight Legs Planned Maint London (Luton) - - HKJK 11:00 Z EGKB 19:30 Z EGGW 0…" at bounding box center [838, 300] width 1459 height 51
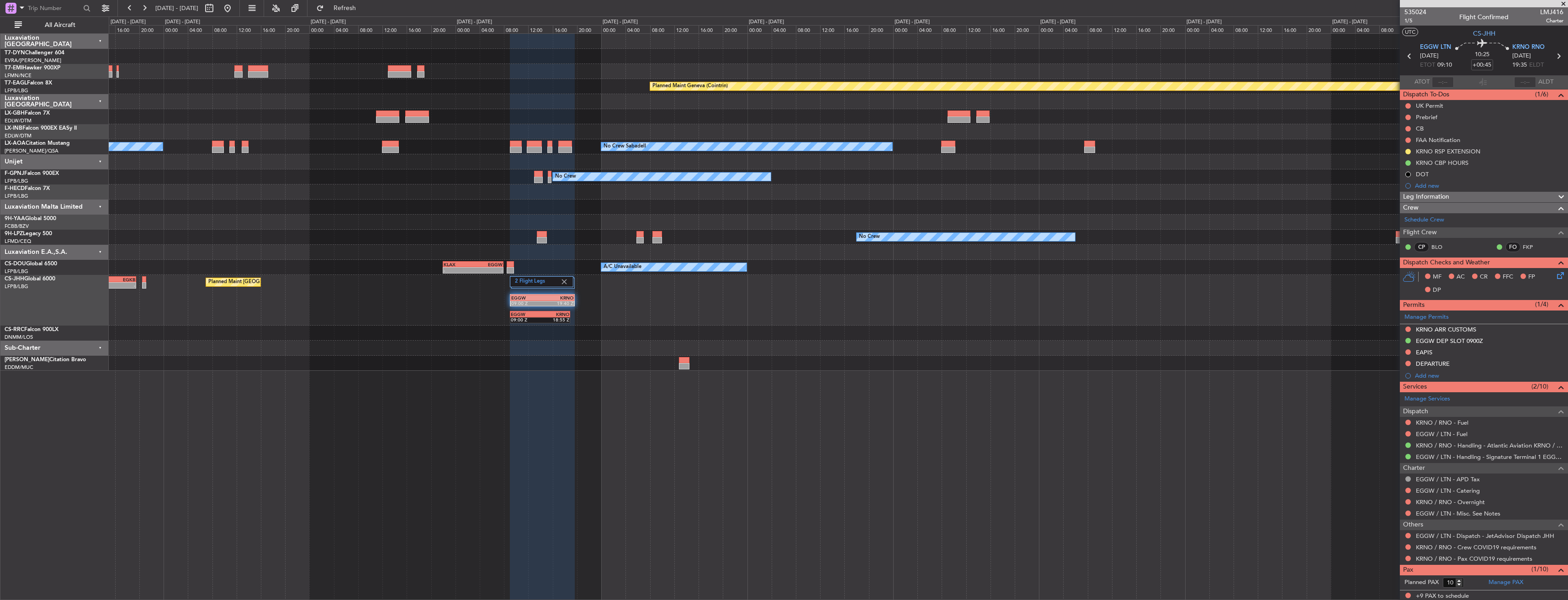
click at [600, 313] on div "2 Flight Legs Planned Maint London (Luton) - - HKJK 11:00 Z EGKB 19:30 Z EGGW 0…" at bounding box center [838, 300] width 1459 height 51
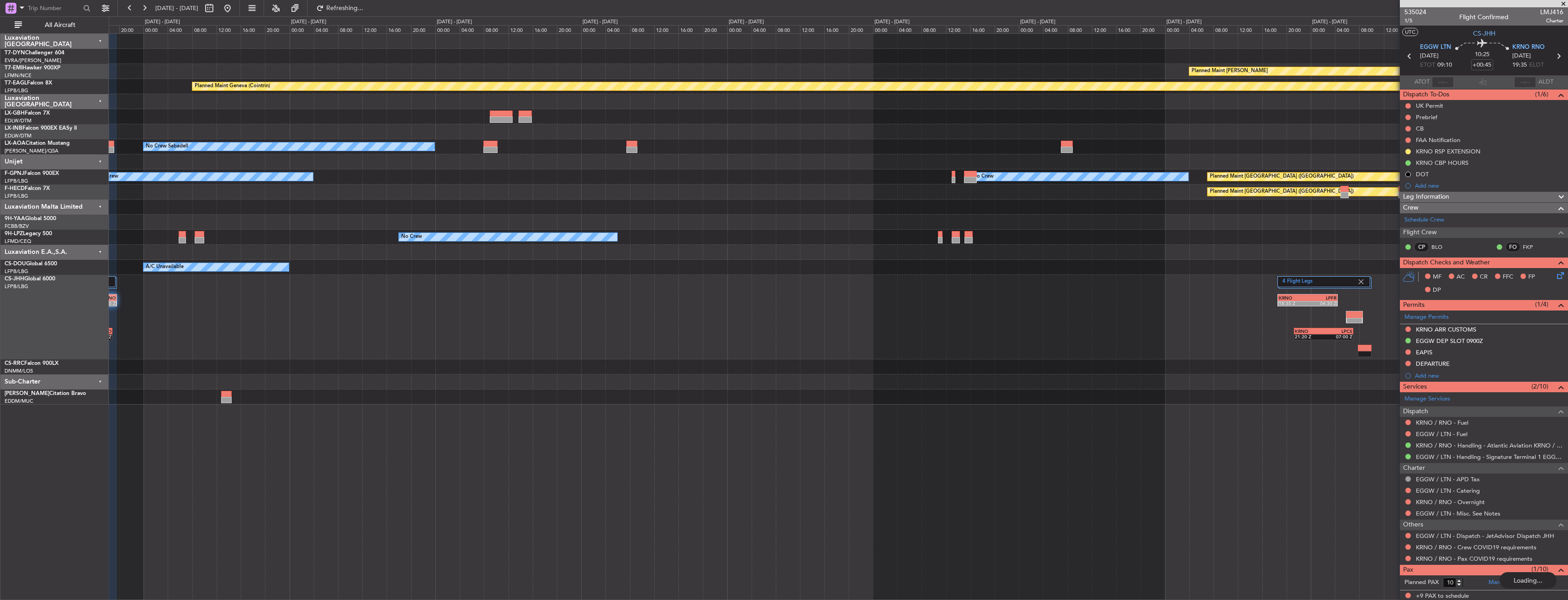
click at [374, 292] on div "2 Flight Legs EGGW 09:00 Z KRNO 19:40 Z EGGW 09:00 Z KRNO 18:55 Z 4 Flight Legs…" at bounding box center [838, 317] width 1459 height 85
click at [348, 341] on div "2 Flight Legs 4 Flight Legs EGGW 09:00 Z KRNO 19:40 Z EGGW 09:00 Z KRNO 18:55 Z…" at bounding box center [838, 317] width 1459 height 85
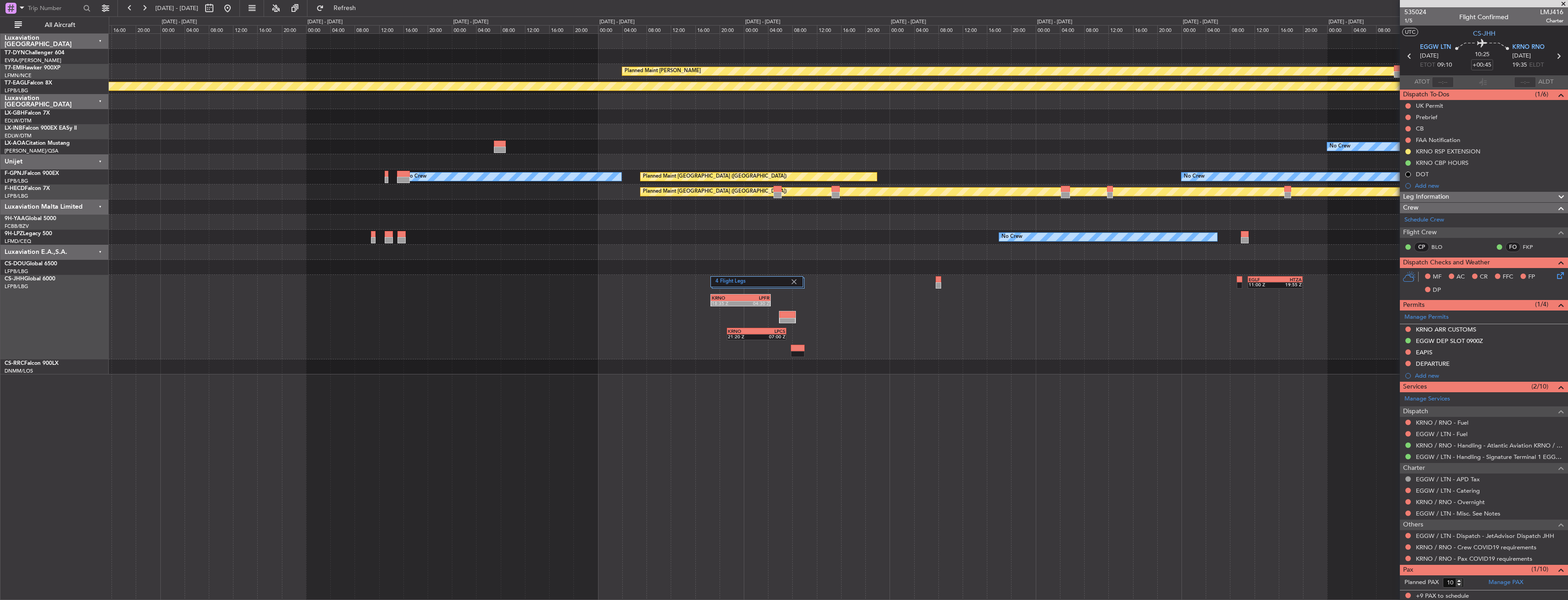
click at [878, 313] on div "4 Flight Legs EGLF 11:00 Z HTZA 19:55 Z KRNO 18:35 Z LPFR 04:30 Z KRNO 21:20 Z …" at bounding box center [838, 317] width 1459 height 85
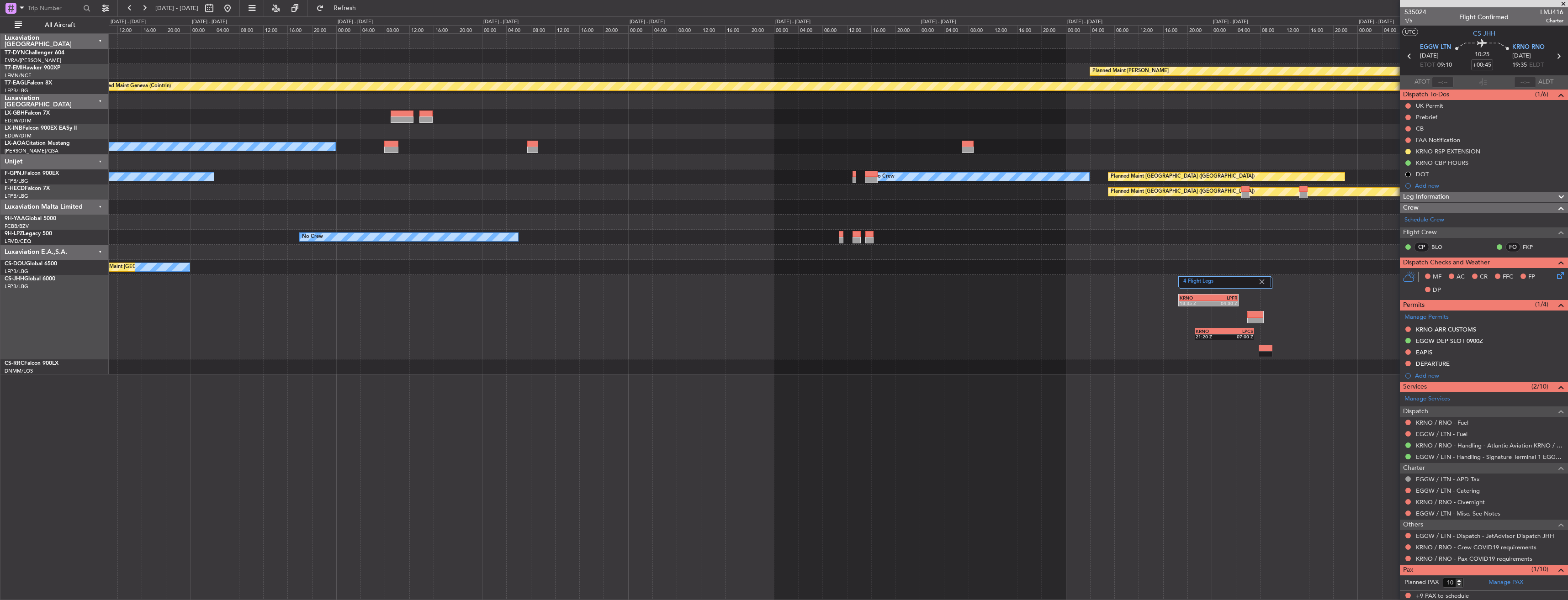
click at [1024, 272] on div "Planned Maint Chester Planned Maint Geneva (Cointrin) No Crew Sabadell No Crew …" at bounding box center [838, 204] width 1459 height 341
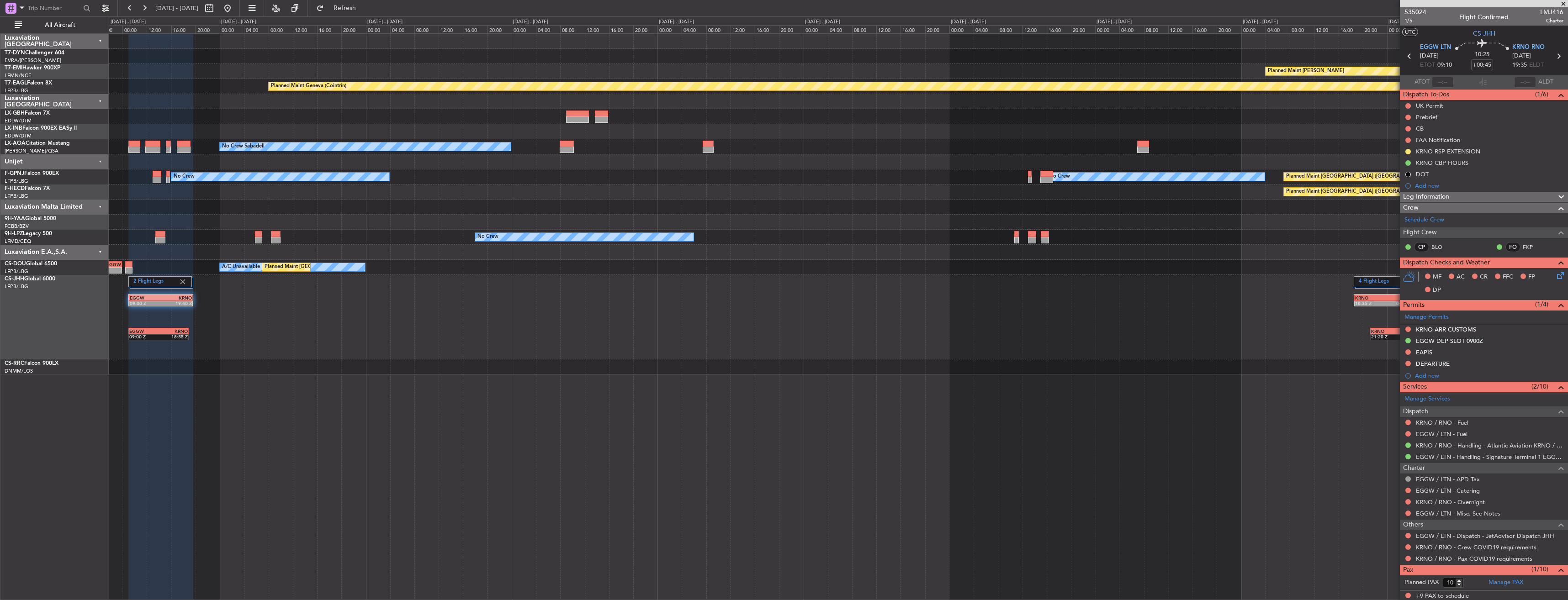
click at [273, 304] on div "4 Flight Legs KRNO 18:35 Z LPFR 04:30 Z KRNO 21:20 Z LPCS 07:00 Z 2 Flight Legs…" at bounding box center [838, 317] width 1459 height 85
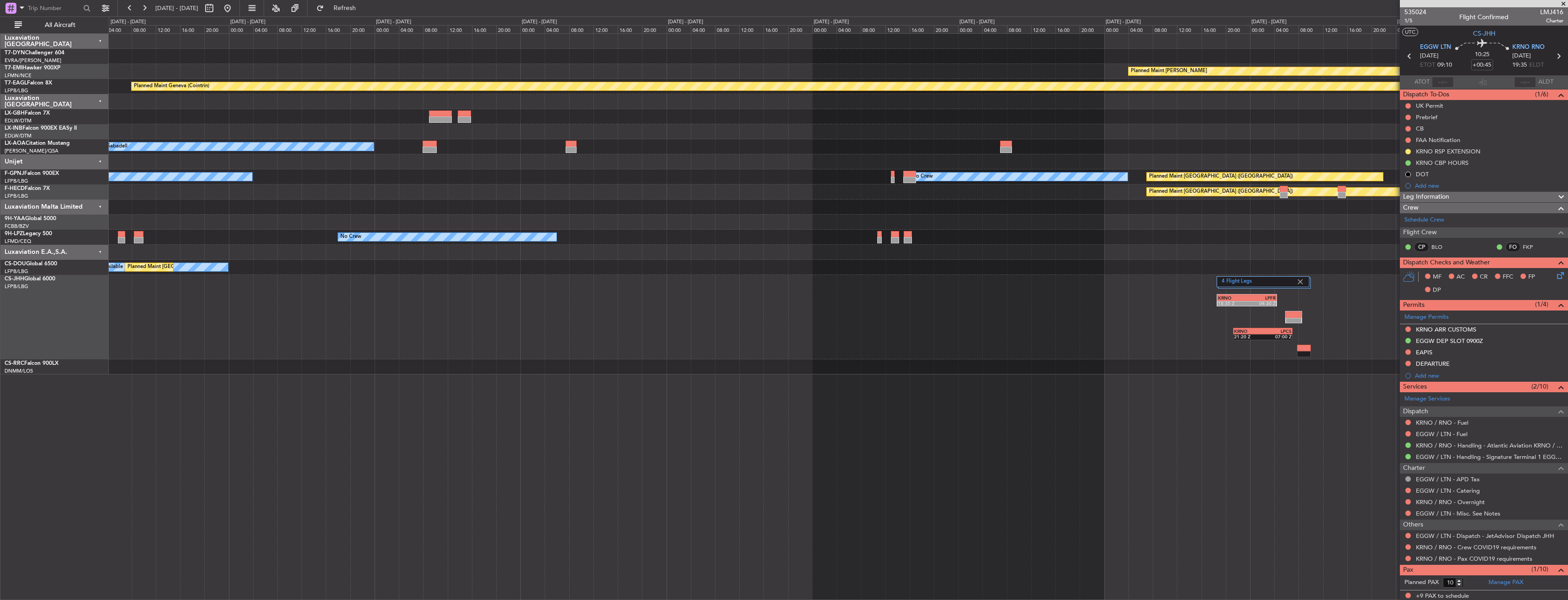
click at [1009, 323] on div "4 Flight Legs KRNO 18:35 Z LPFR 04:30 Z KRNO 21:20 Z LPCS 07:00 Z 2 Flight Legs…" at bounding box center [838, 317] width 1459 height 85
click at [1177, 273] on div "Planned Maint Chester Planned Maint Geneva (Cointrin) No Crew Sabadell No Crew …" at bounding box center [838, 204] width 1459 height 341
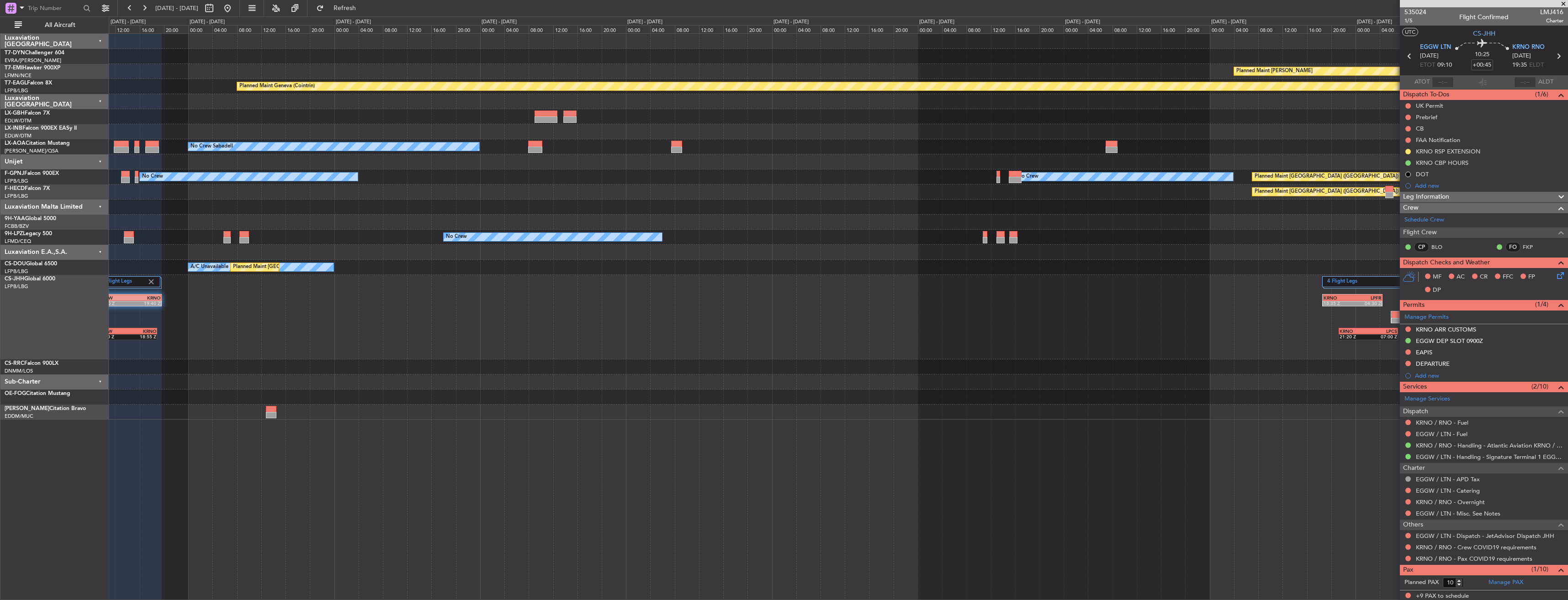
click at [519, 321] on div "2 Flight Legs EGGW 09:00 Z KRNO 19:40 Z EGGW 09:00 Z KRNO 18:55 Z 4 Flight Legs…" at bounding box center [838, 317] width 1459 height 85
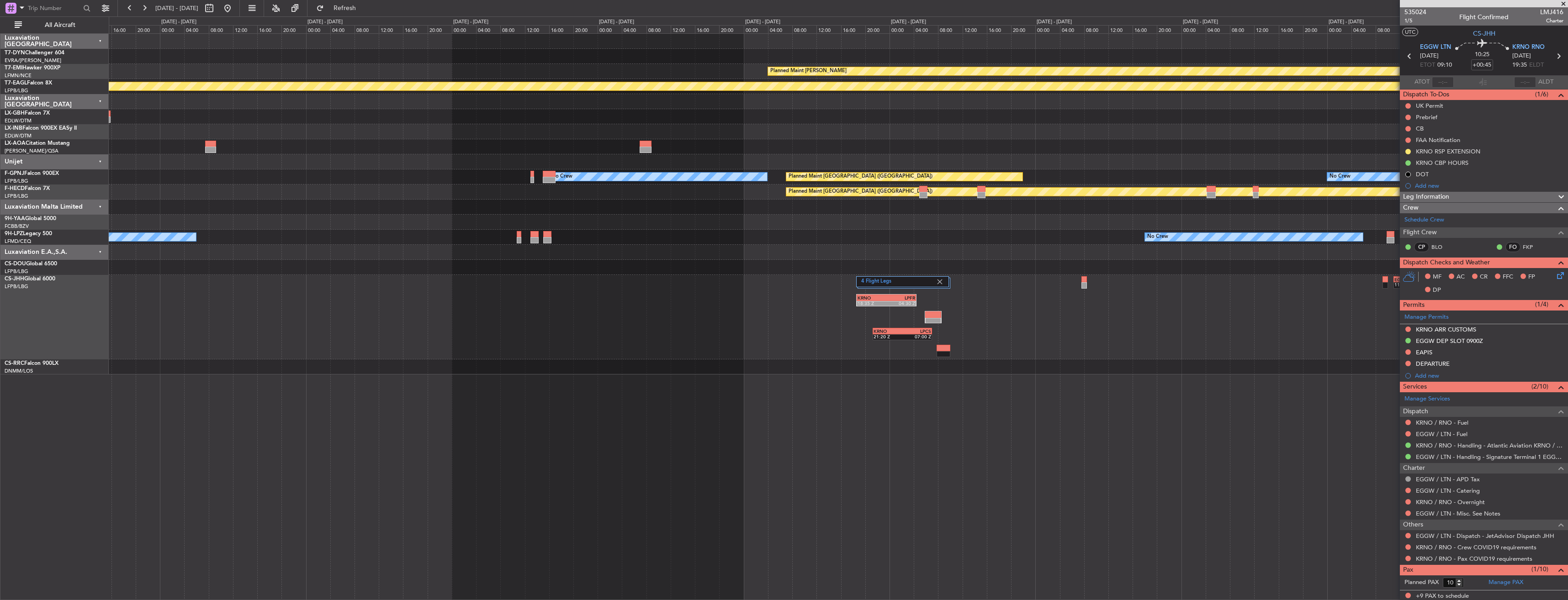
click at [991, 301] on div "4 Flight Legs KRNO 18:35 Z LPFR 04:30 Z KRNO 21:20 Z LPCS 07:00 Z EGLF 11:00 Z …" at bounding box center [838, 317] width 1459 height 85
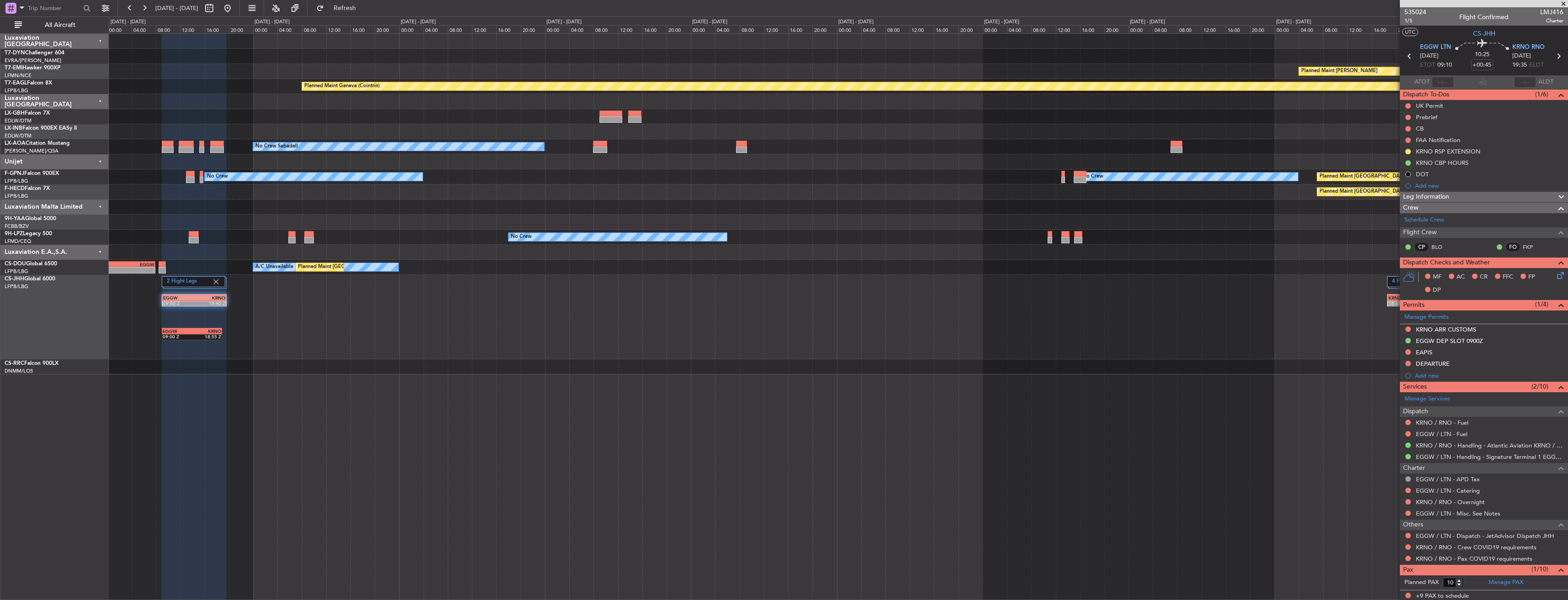
click at [1007, 320] on div "4 Flight Legs KRNO 18:35 Z LPFR 04:30 Z KRNO 21:20 Z LPCS 07:00 Z 2 Flight Legs…" at bounding box center [838, 317] width 1459 height 85
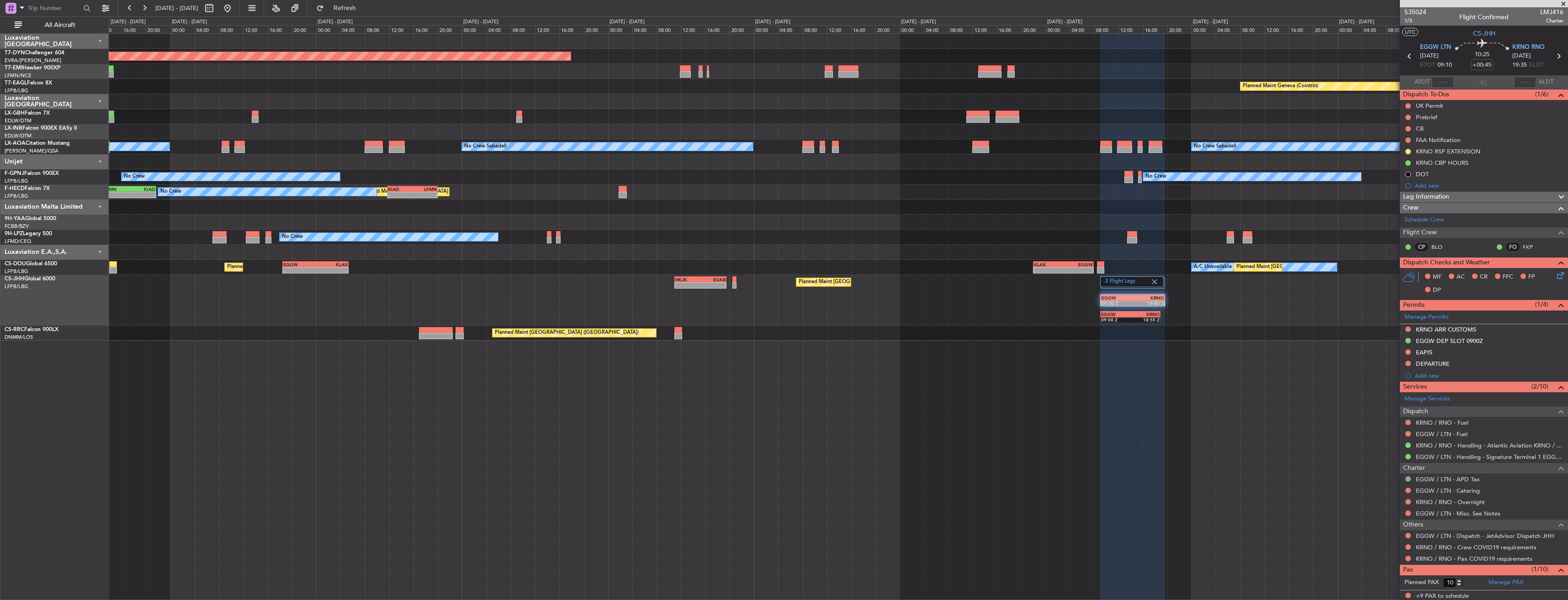
click at [1128, 303] on div "2 Flight Legs EGGW 09:00 Z KRNO 19:40 Z EGGW 09:00 Z KRNO 18:55 Z Planned Maint…" at bounding box center [838, 300] width 1459 height 51
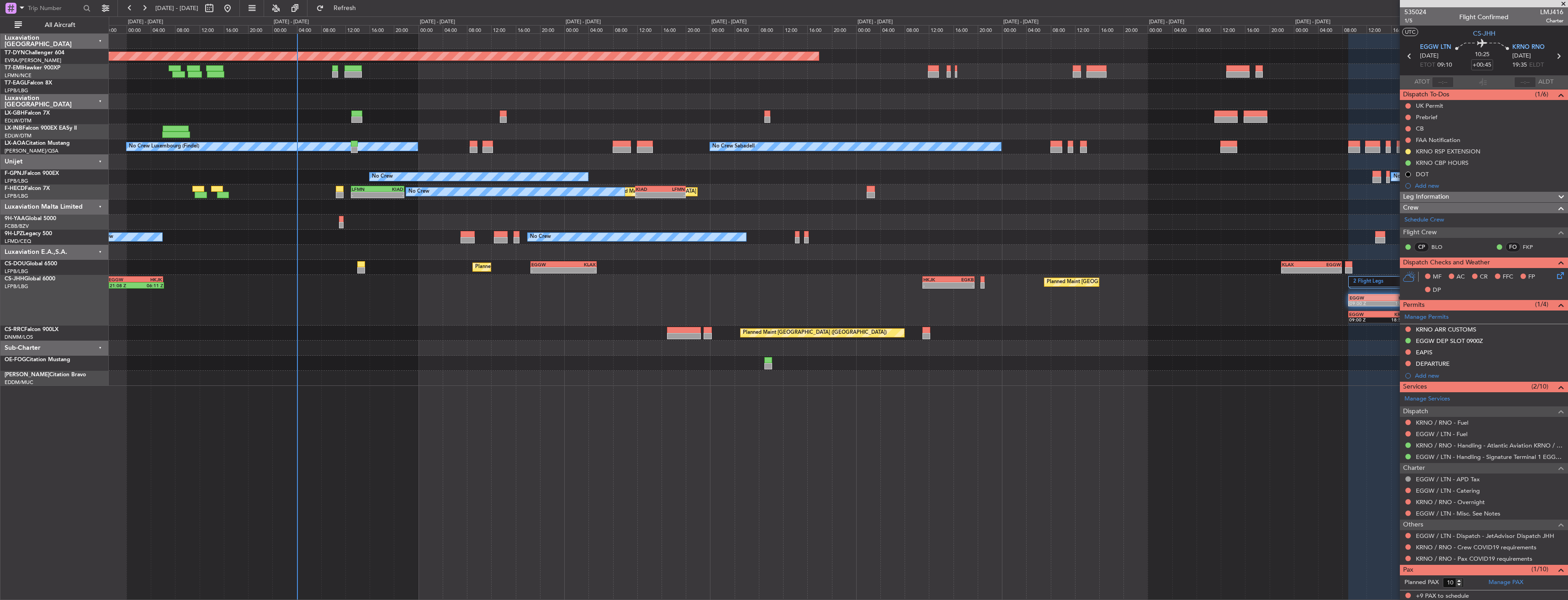
click at [448, 307] on div "Planned Maint London (Luton) HKJK 11:00 Z EGKB 19:30 Z - - 21:08 Z 06:11 Z EGGW…" at bounding box center [838, 300] width 1459 height 51
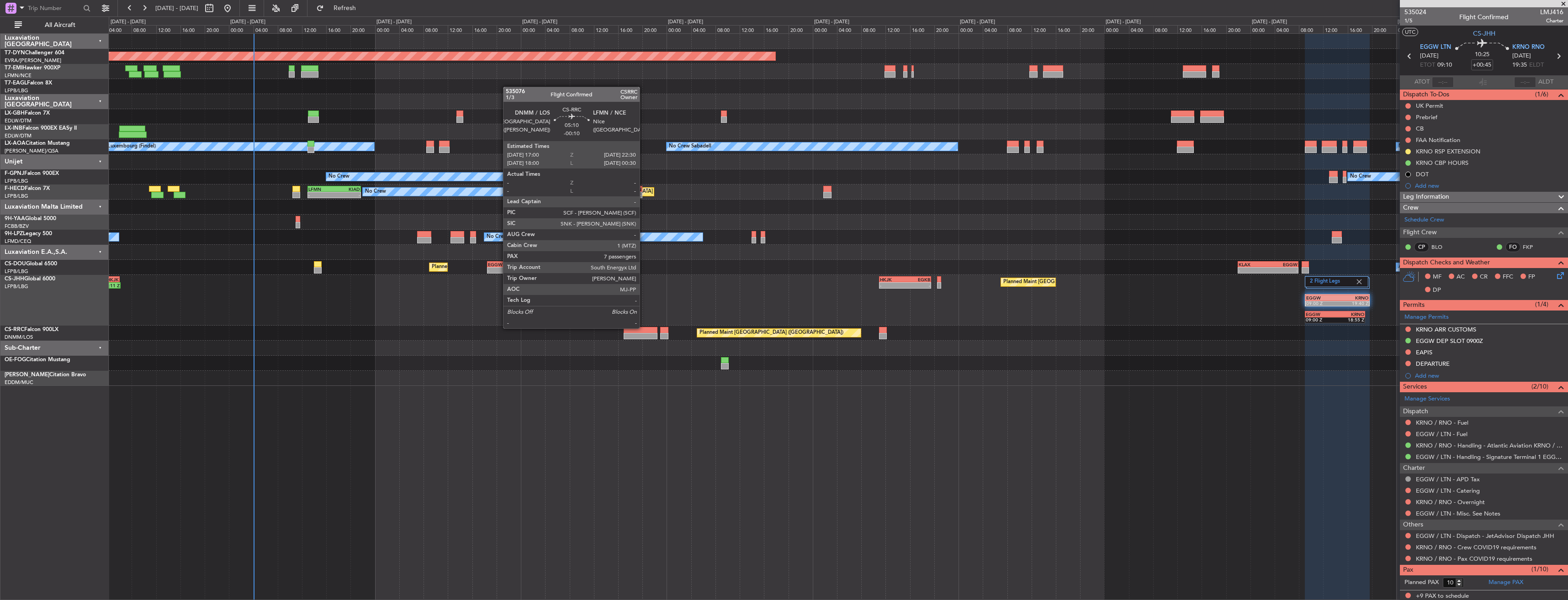
click at [644, 327] on div at bounding box center [641, 330] width 34 height 7
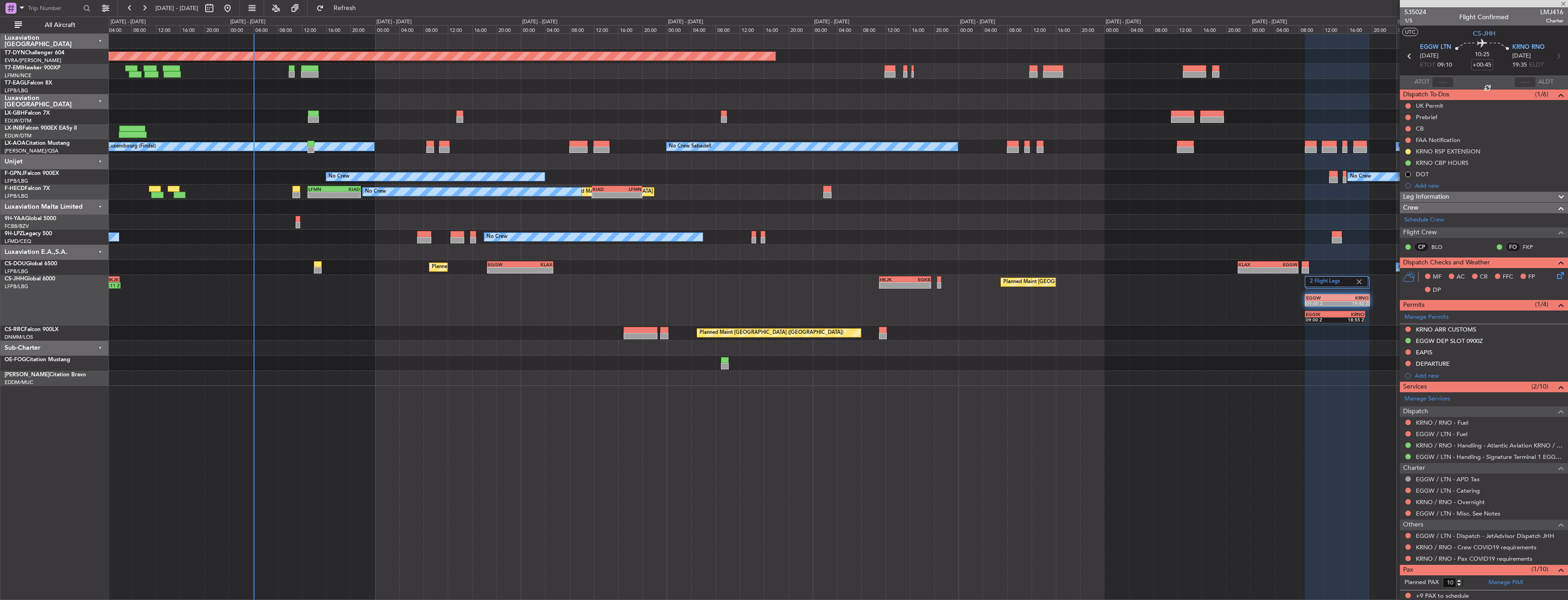
type input "-00:10"
type input "7"
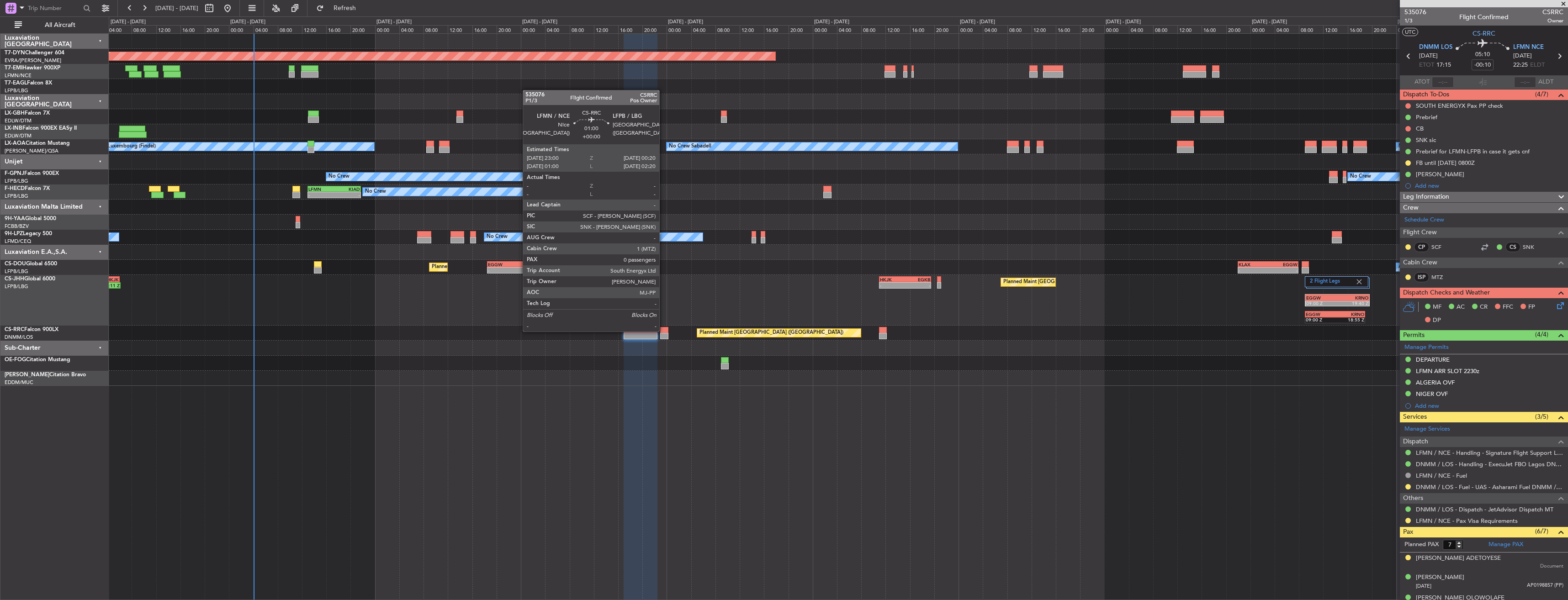
click at [663, 330] on div at bounding box center [665, 330] width 9 height 7
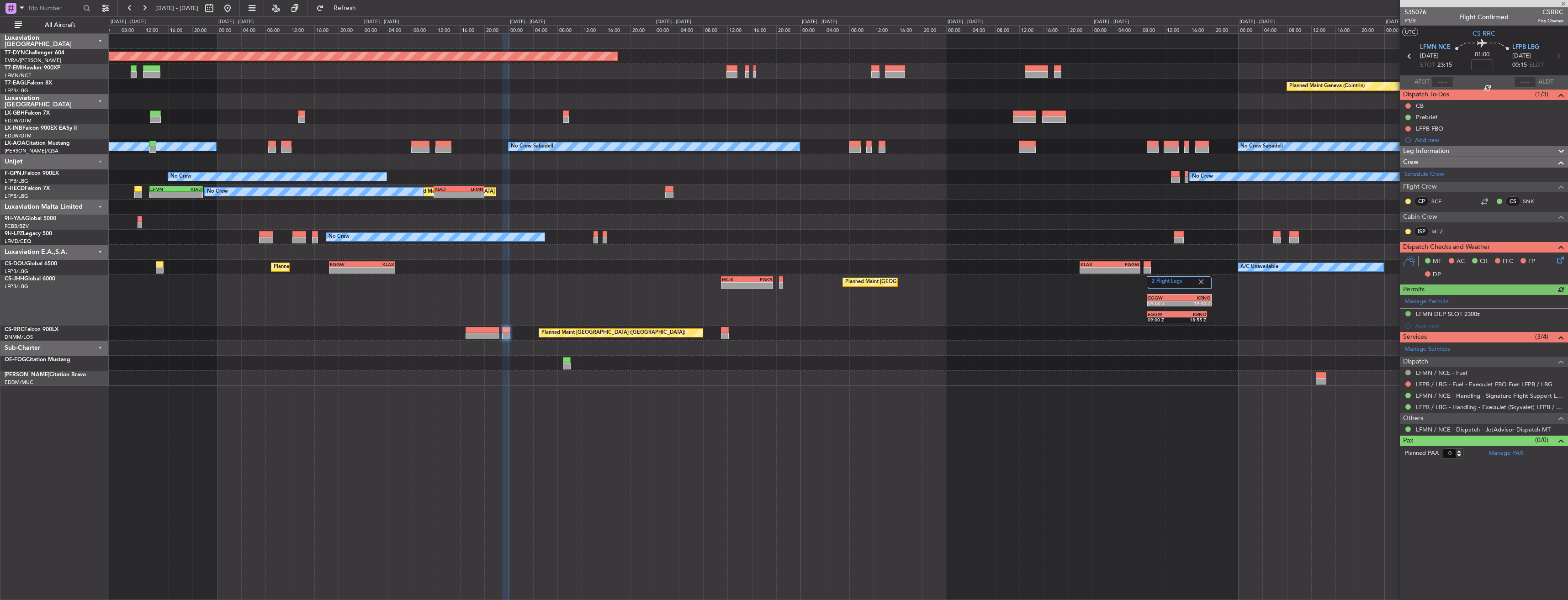
click at [617, 324] on div "Planned Maint Basel-Mulhouse Planned Maint Geneva (Cointrin) Planned Maint New …" at bounding box center [838, 210] width 1459 height 352
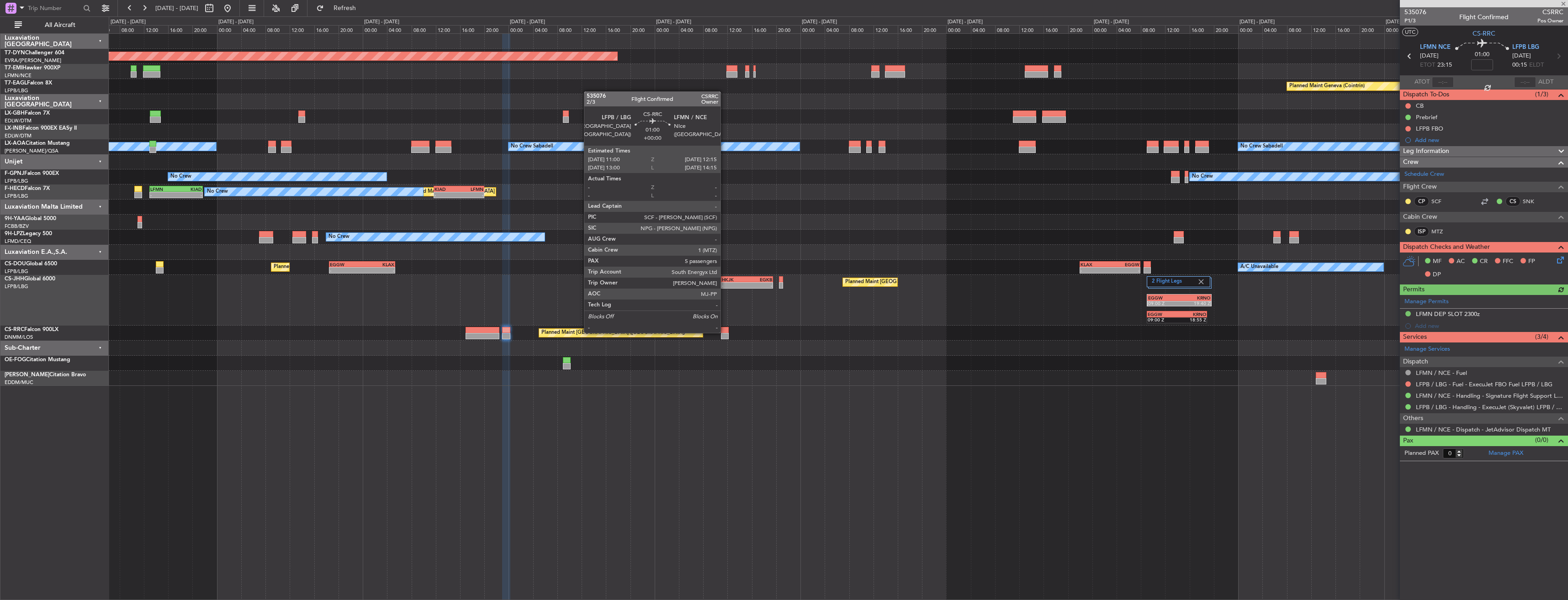
click at [724, 332] on div at bounding box center [724, 330] width 8 height 7
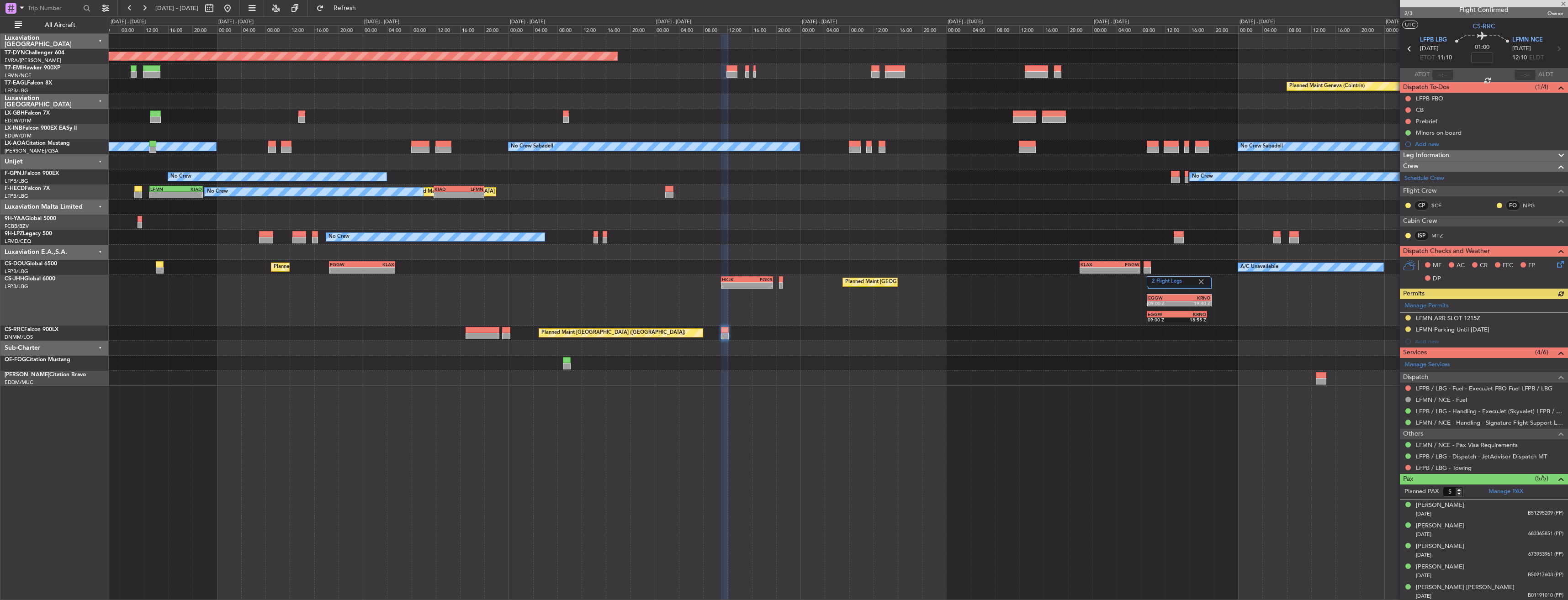
scroll to position [9, 0]
click at [1494, 532] on div "25/05/2017 683365851 (PP)" at bounding box center [1489, 532] width 147 height 9
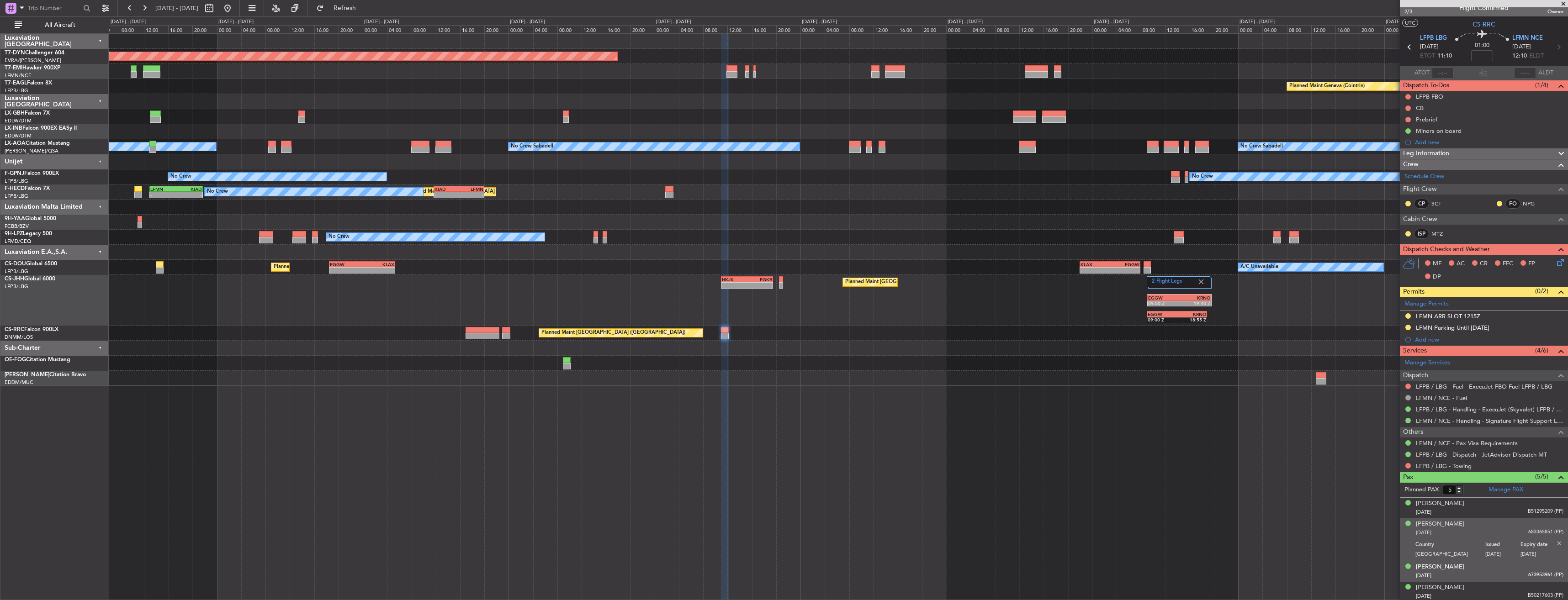
click at [1500, 570] on div "Axel, Gabriel MOUDABER 18/02/2021 673953961 (PP)" at bounding box center [1489, 571] width 147 height 18
click at [1494, 585] on div "Caline Chagoury 17/07/1984 B50217603 (PP)" at bounding box center [1489, 591] width 147 height 18
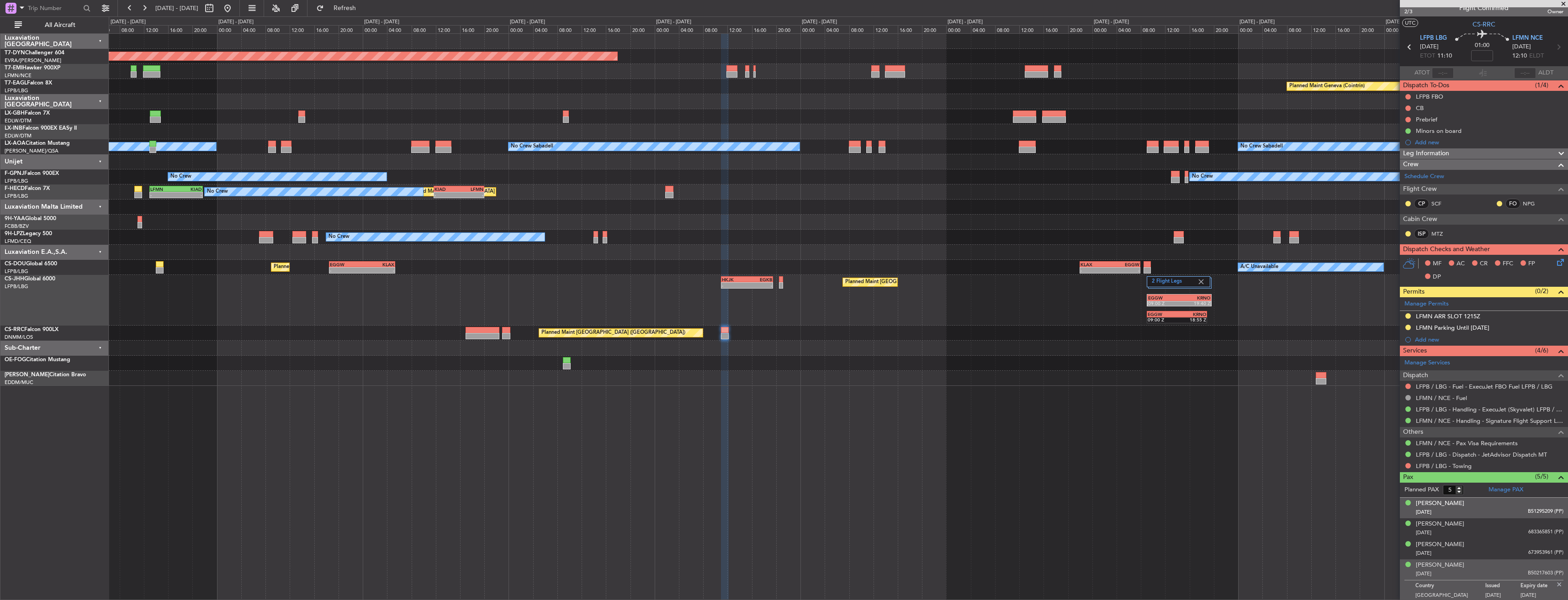
click at [1499, 504] on div "Antoine Moudaber 04/11/1983 B51295209 (PP)" at bounding box center [1489, 508] width 147 height 18
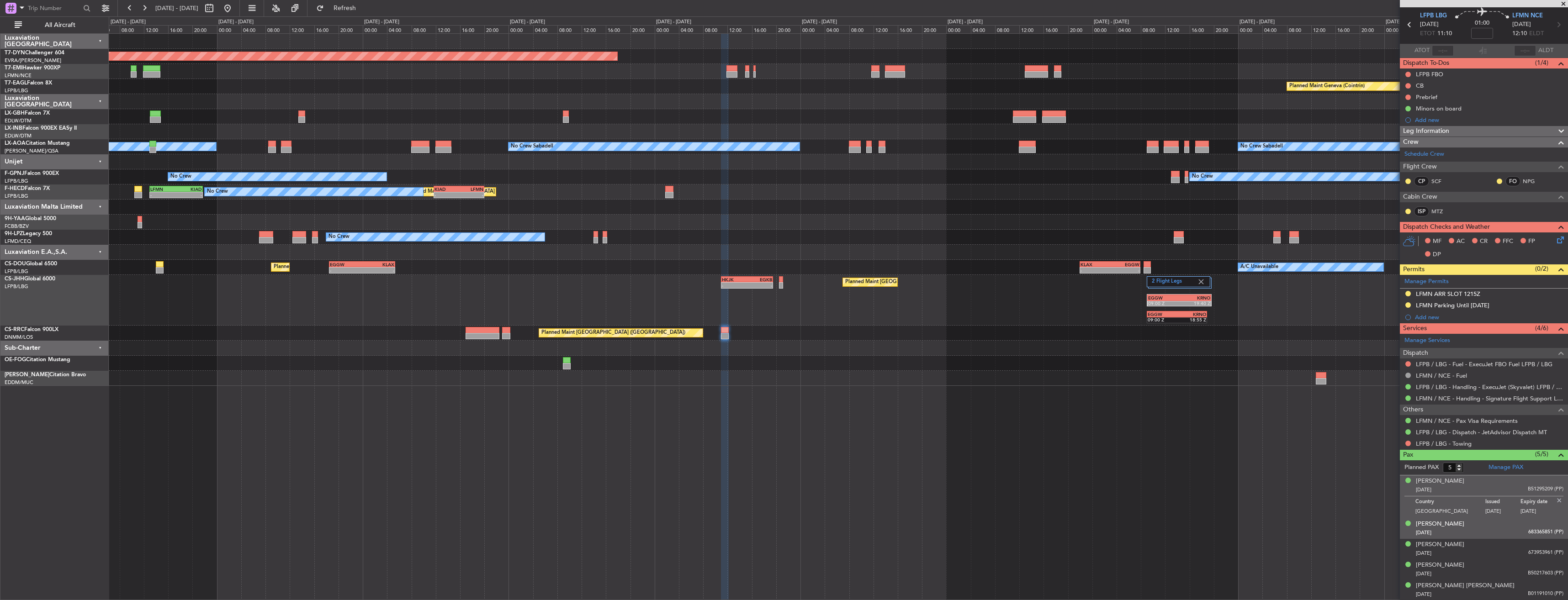
scroll to position [0, 0]
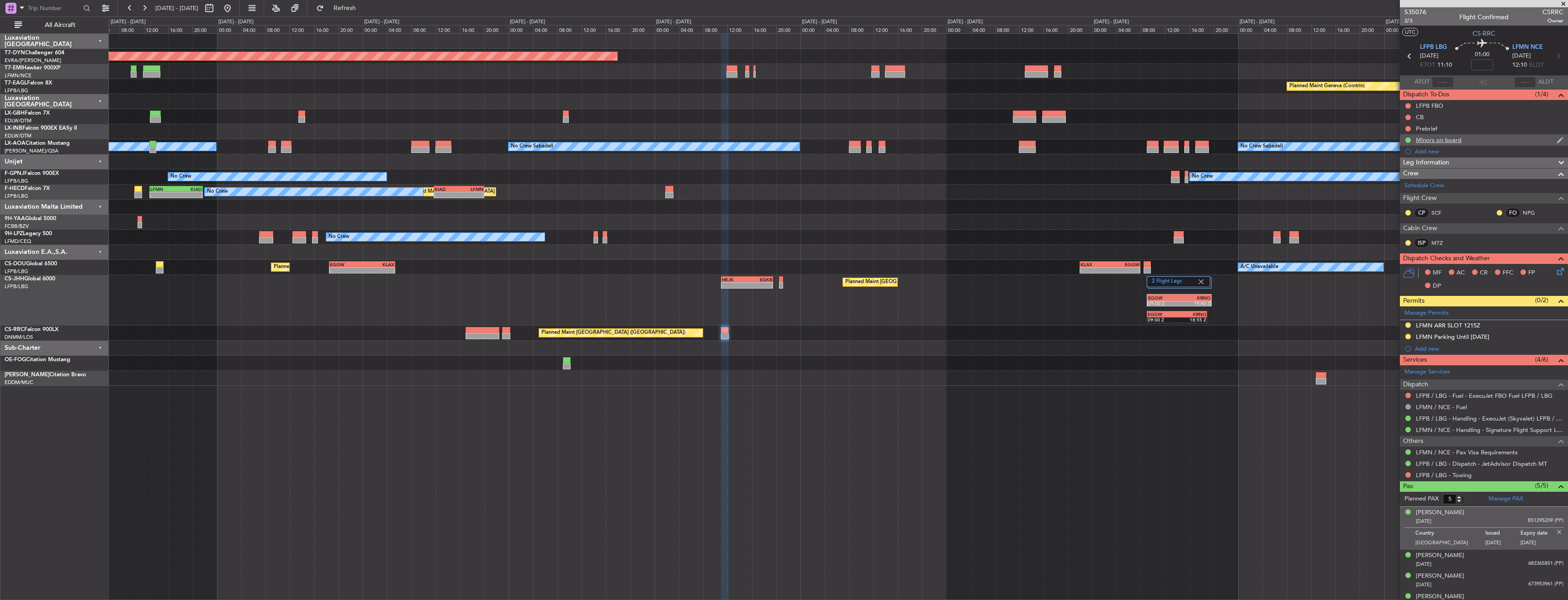
click at [1482, 139] on div "Minors on board" at bounding box center [1484, 140] width 168 height 12
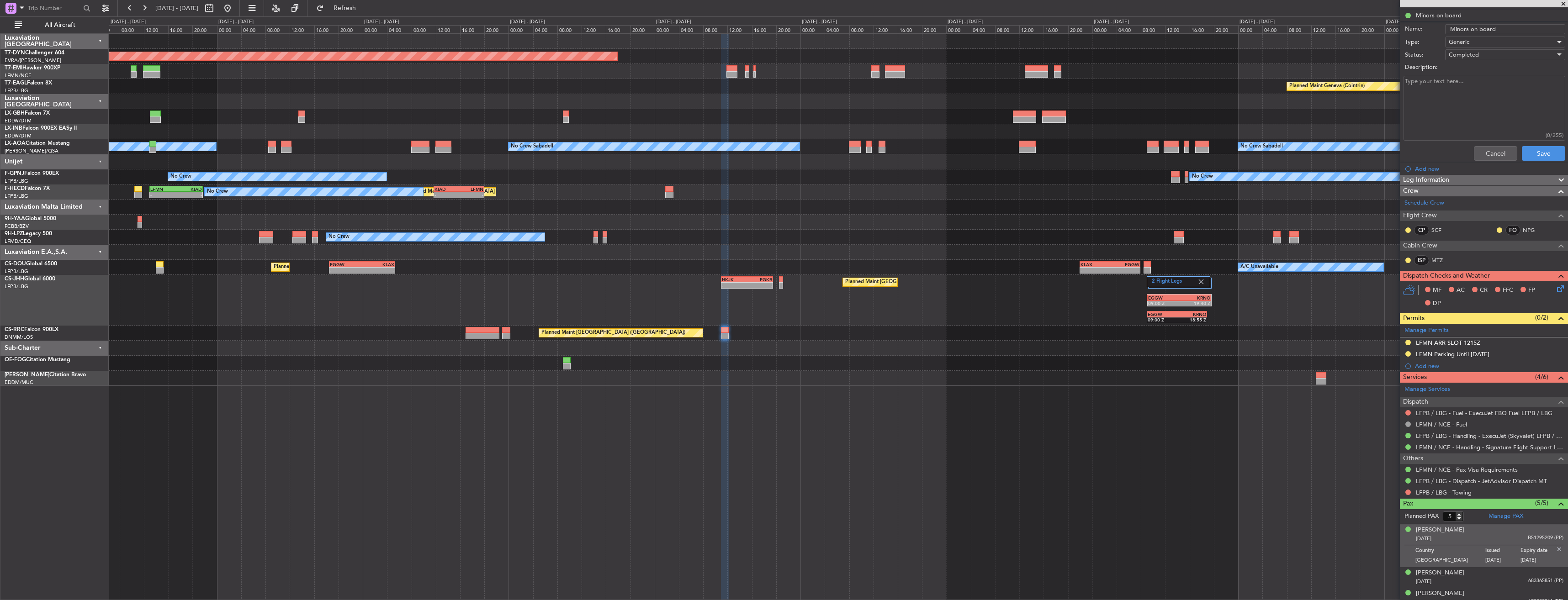
scroll to position [173, 0]
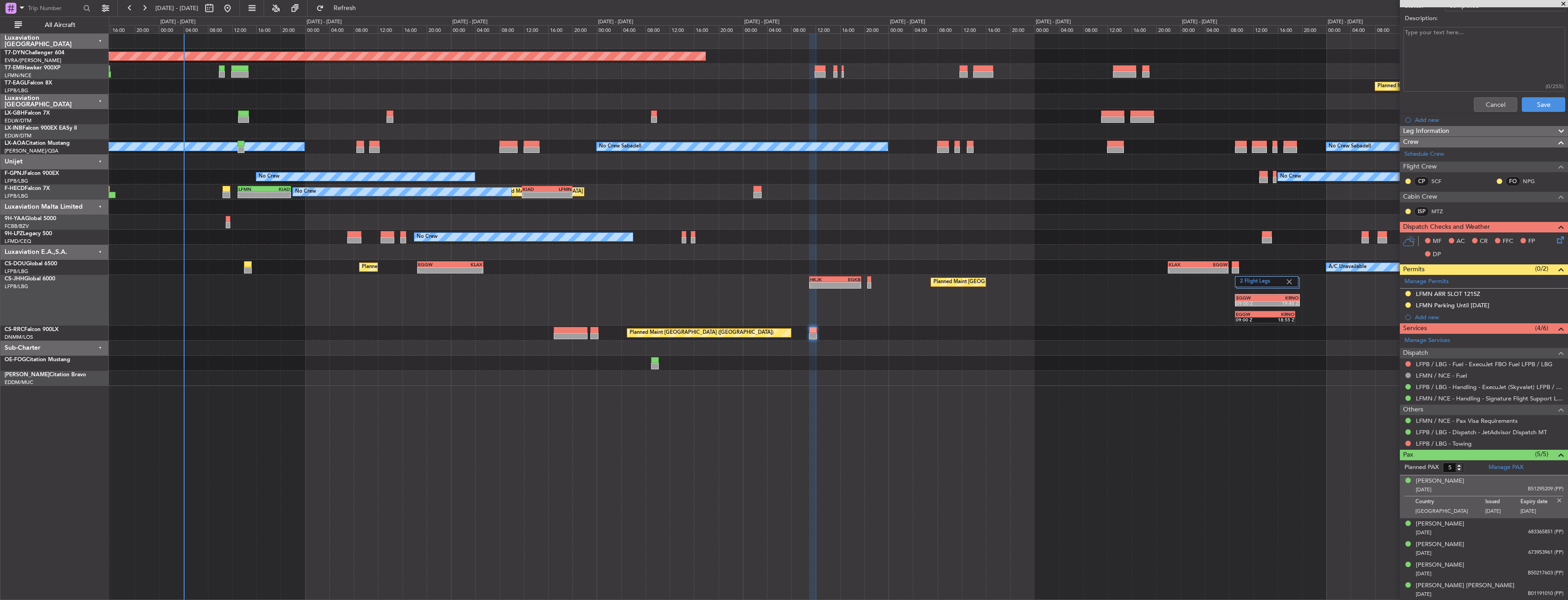
click at [1008, 345] on div at bounding box center [838, 348] width 1459 height 15
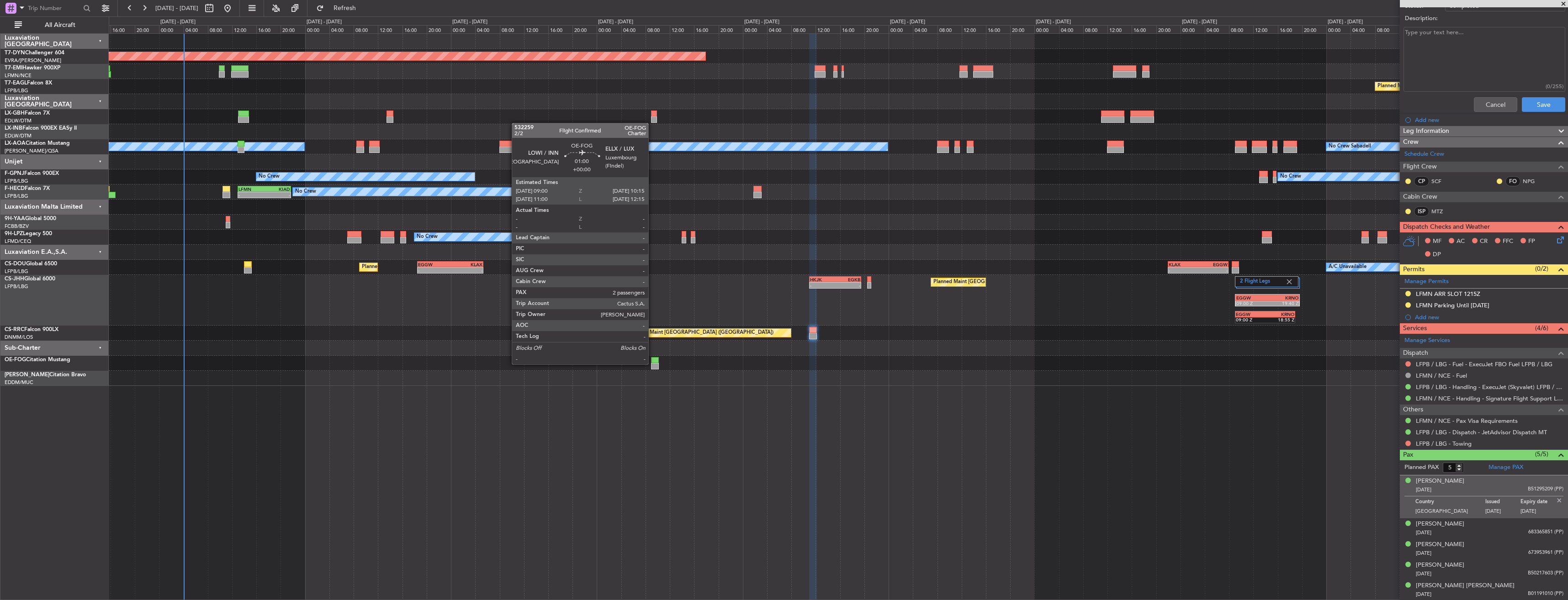
click at [653, 363] on div at bounding box center [655, 366] width 8 height 7
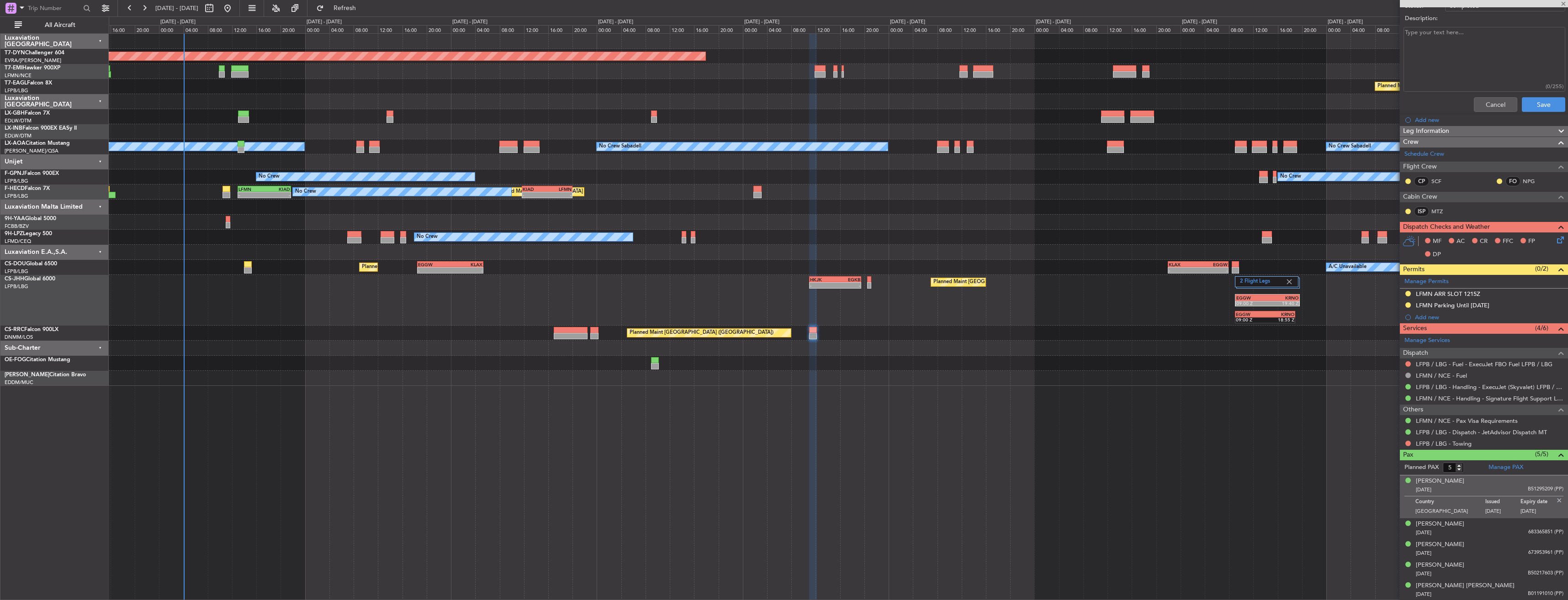
type input "2"
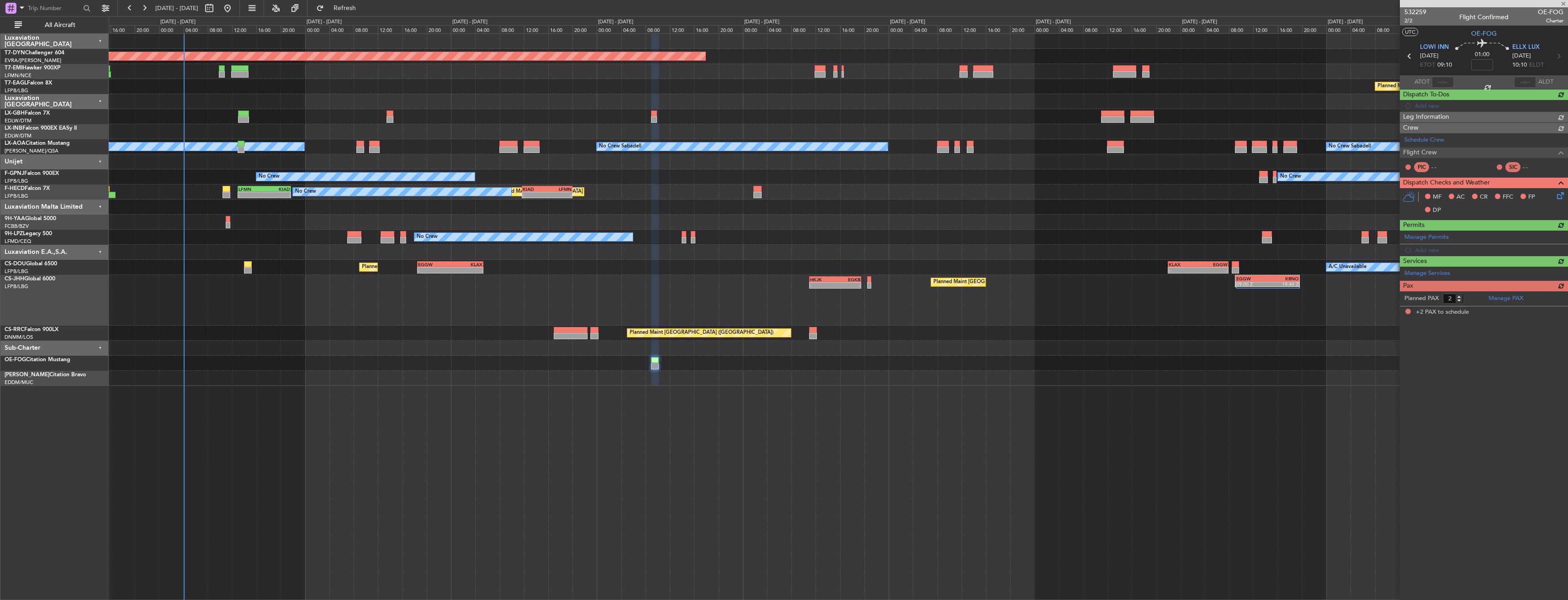
scroll to position [0, 0]
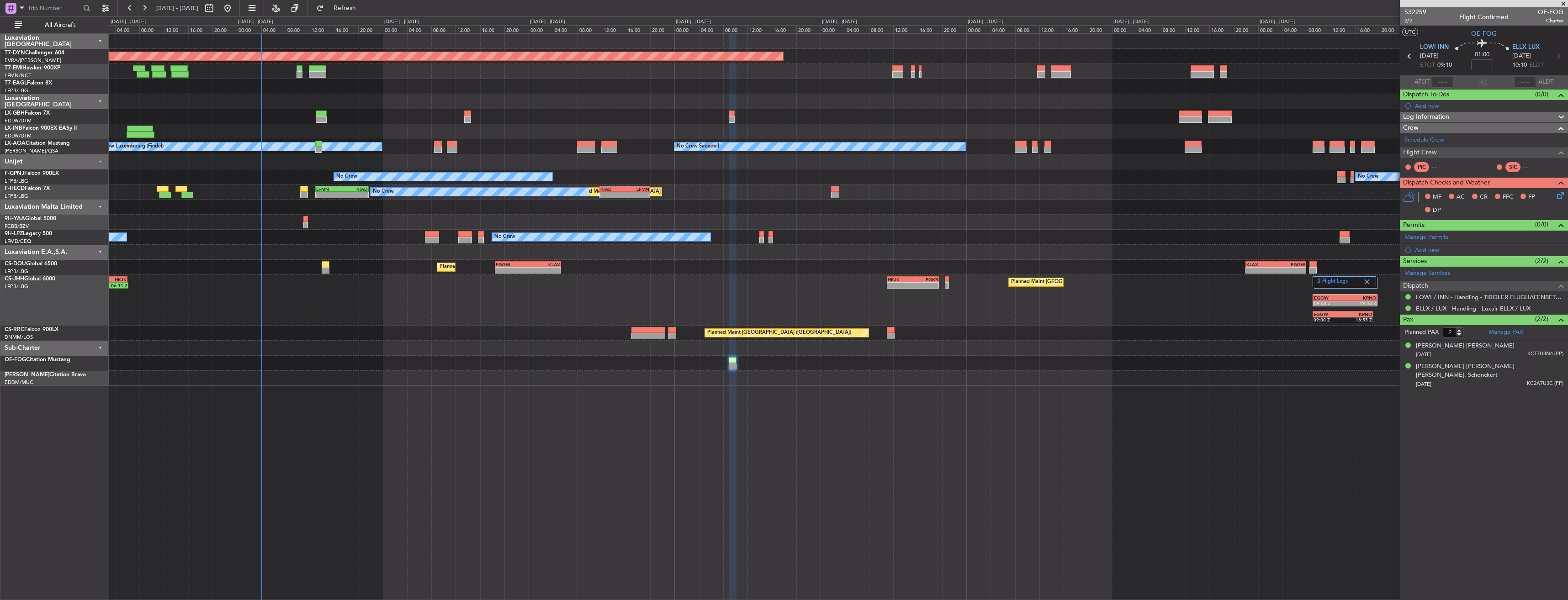
click at [508, 372] on div at bounding box center [838, 378] width 1459 height 15
